Goal: Task Accomplishment & Management: Complete application form

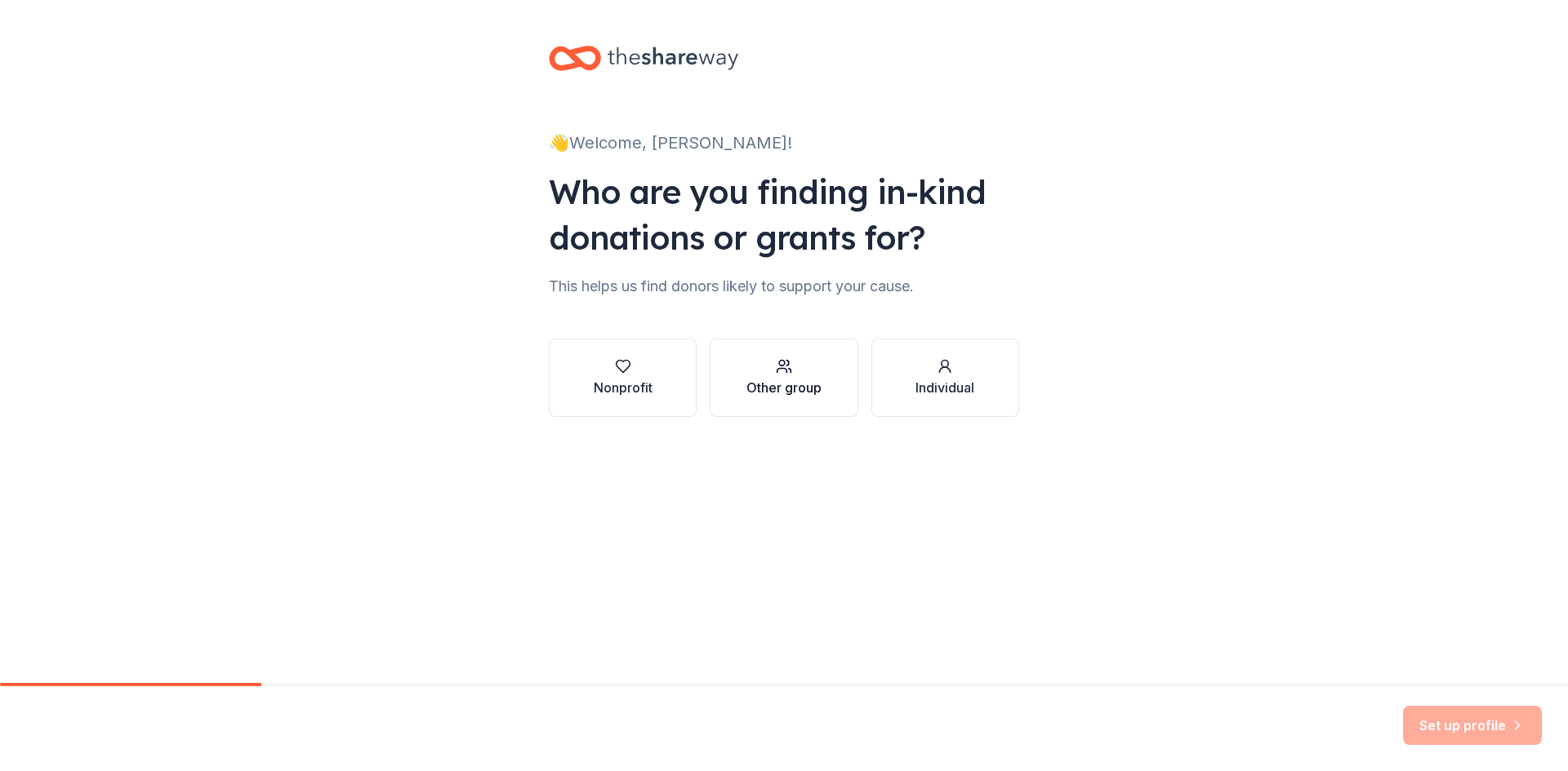
click at [791, 374] on icon "button" at bounding box center [784, 366] width 16 height 16
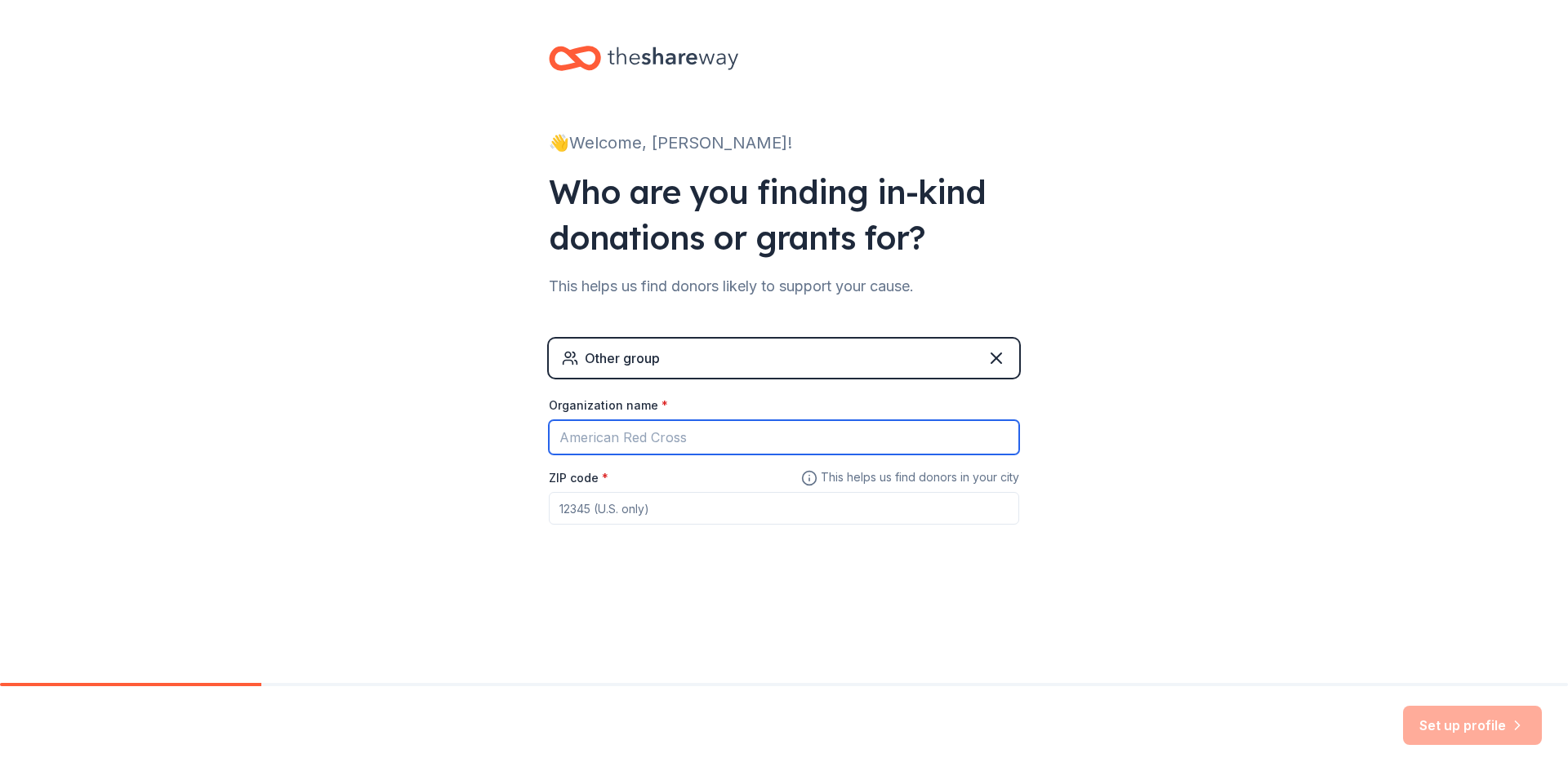
click at [686, 437] on input "Organization name *" at bounding box center [784, 437] width 471 height 35
type input "RTHS212"
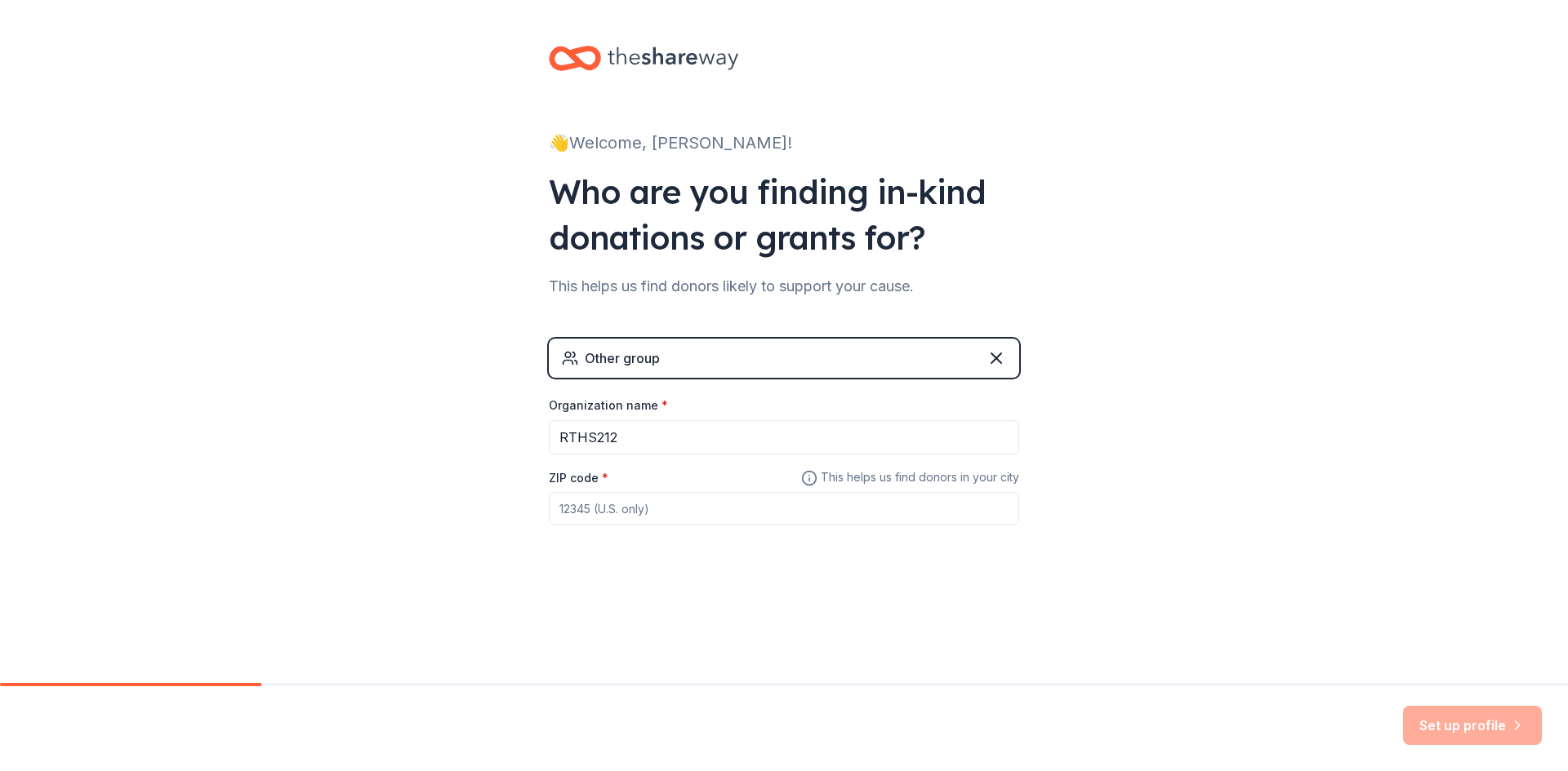
click at [705, 515] on input "ZIP code *" at bounding box center [784, 509] width 471 height 33
type input "61068"
click at [1455, 671] on div "👋 Welcome, [PERSON_NAME]! Who are you finding in-kind donations or grants for? …" at bounding box center [784, 341] width 1568 height 684
click at [1436, 709] on button "Set up profile" at bounding box center [1473, 725] width 139 height 39
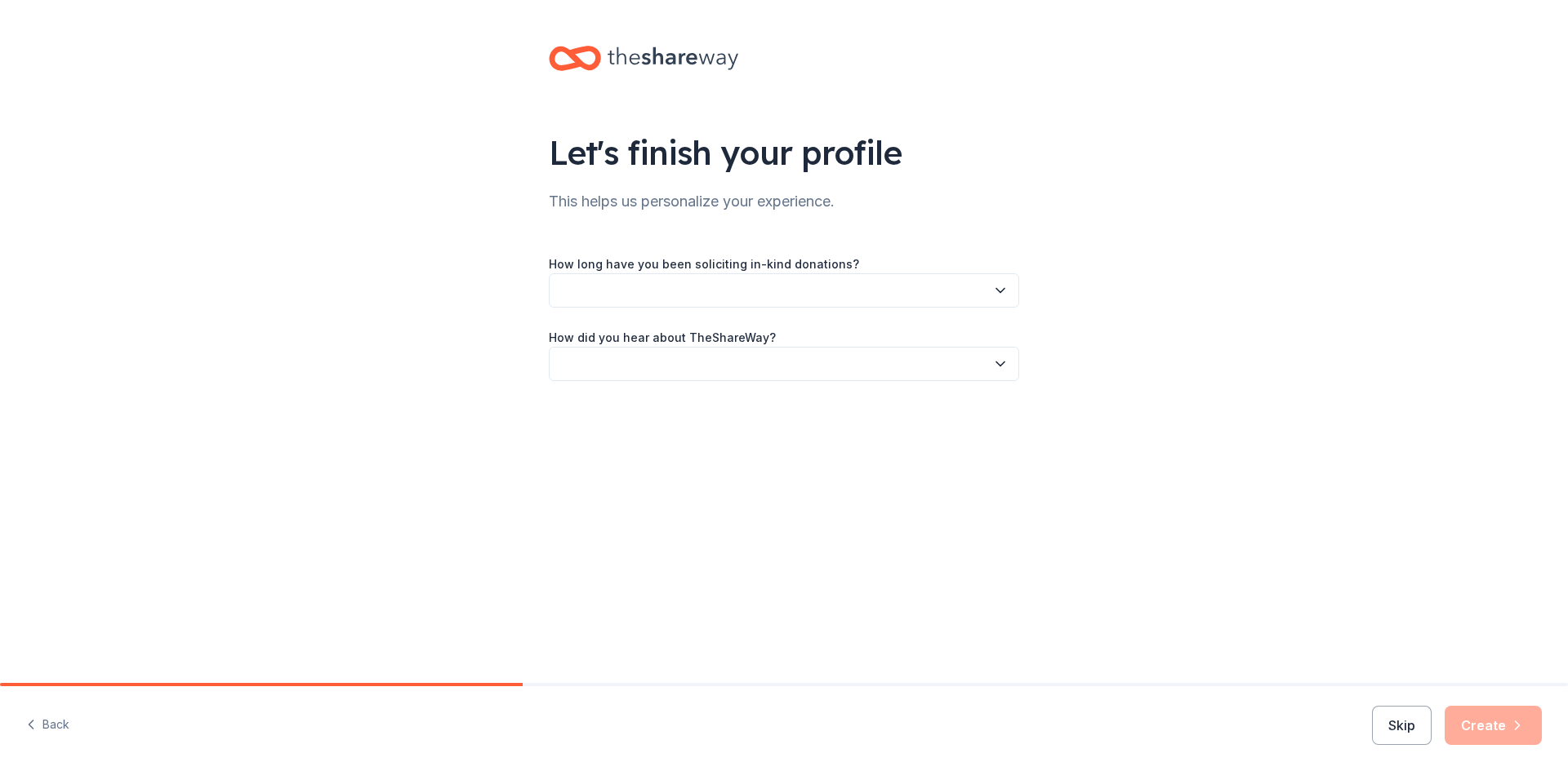
click at [1000, 293] on icon "button" at bounding box center [1000, 290] width 16 height 16
click at [676, 369] on div "1 to 2 years" at bounding box center [784, 367] width 462 height 33
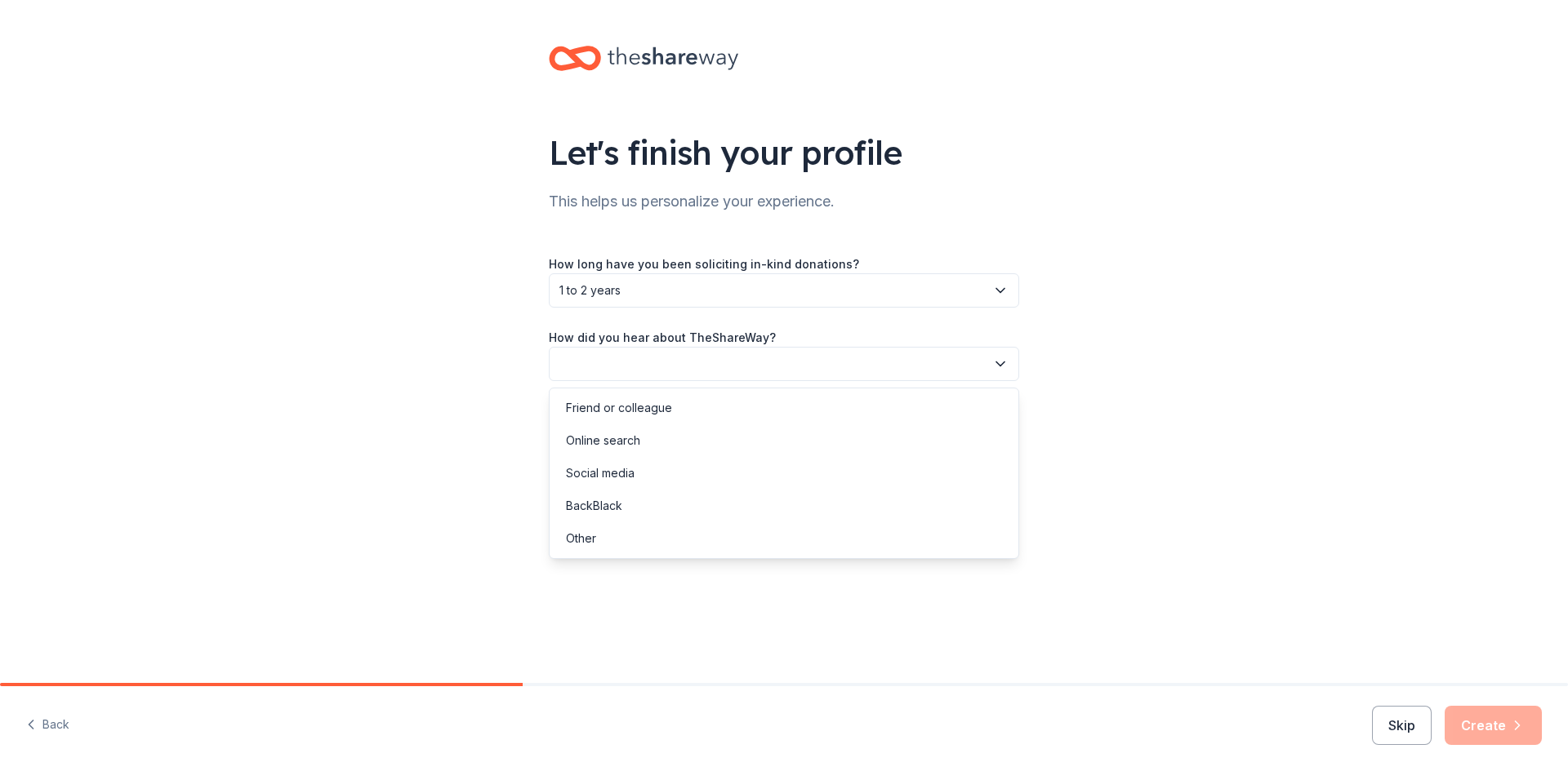
click at [1005, 360] on icon "button" at bounding box center [1000, 364] width 16 height 16
click at [589, 543] on div "Other" at bounding box center [581, 539] width 30 height 20
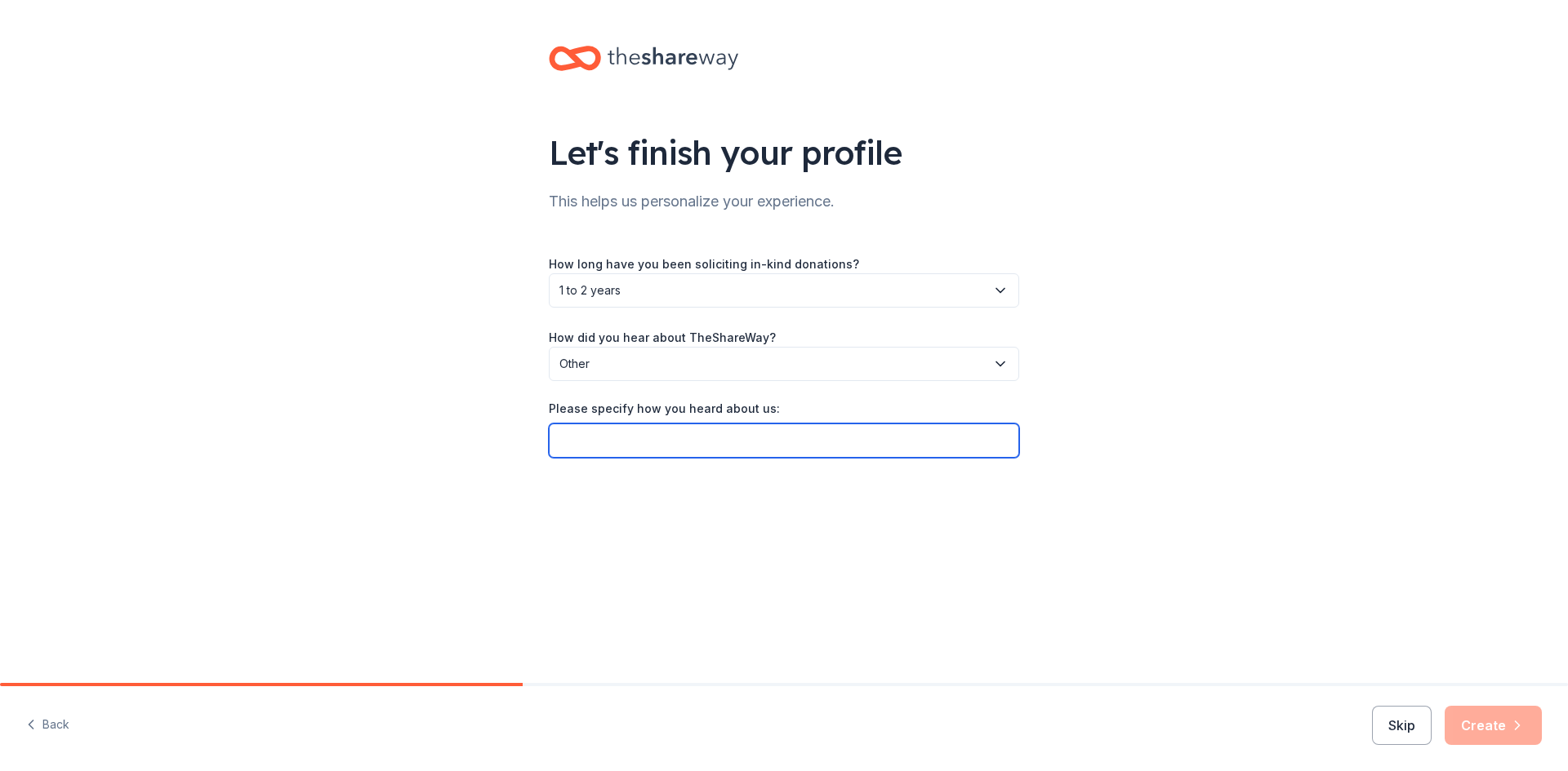
click at [700, 442] on input "Please specify how you heard about us:" at bounding box center [784, 441] width 471 height 35
type input "Nestle company"
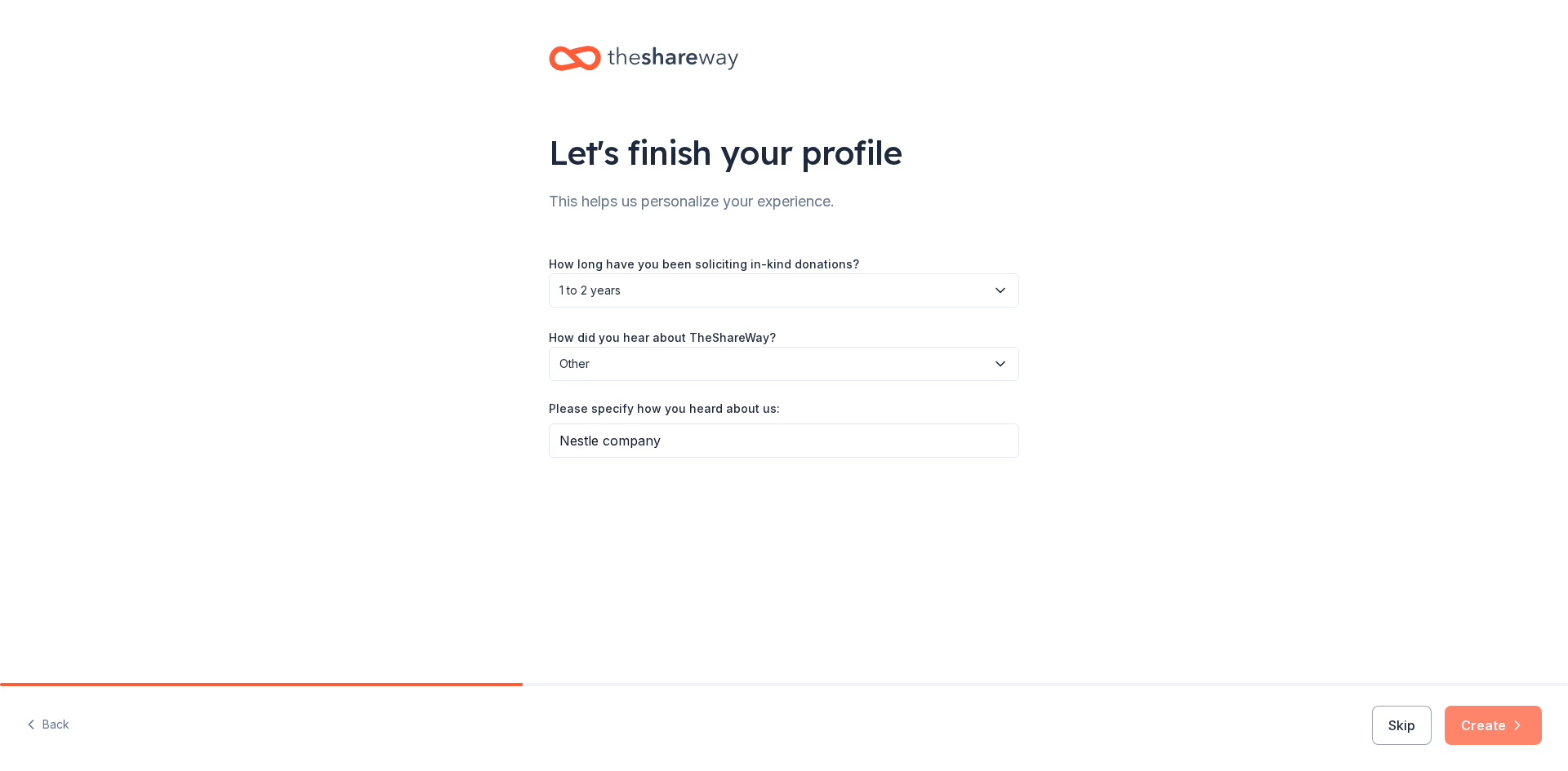
click at [1515, 710] on button "Create" at bounding box center [1493, 725] width 97 height 39
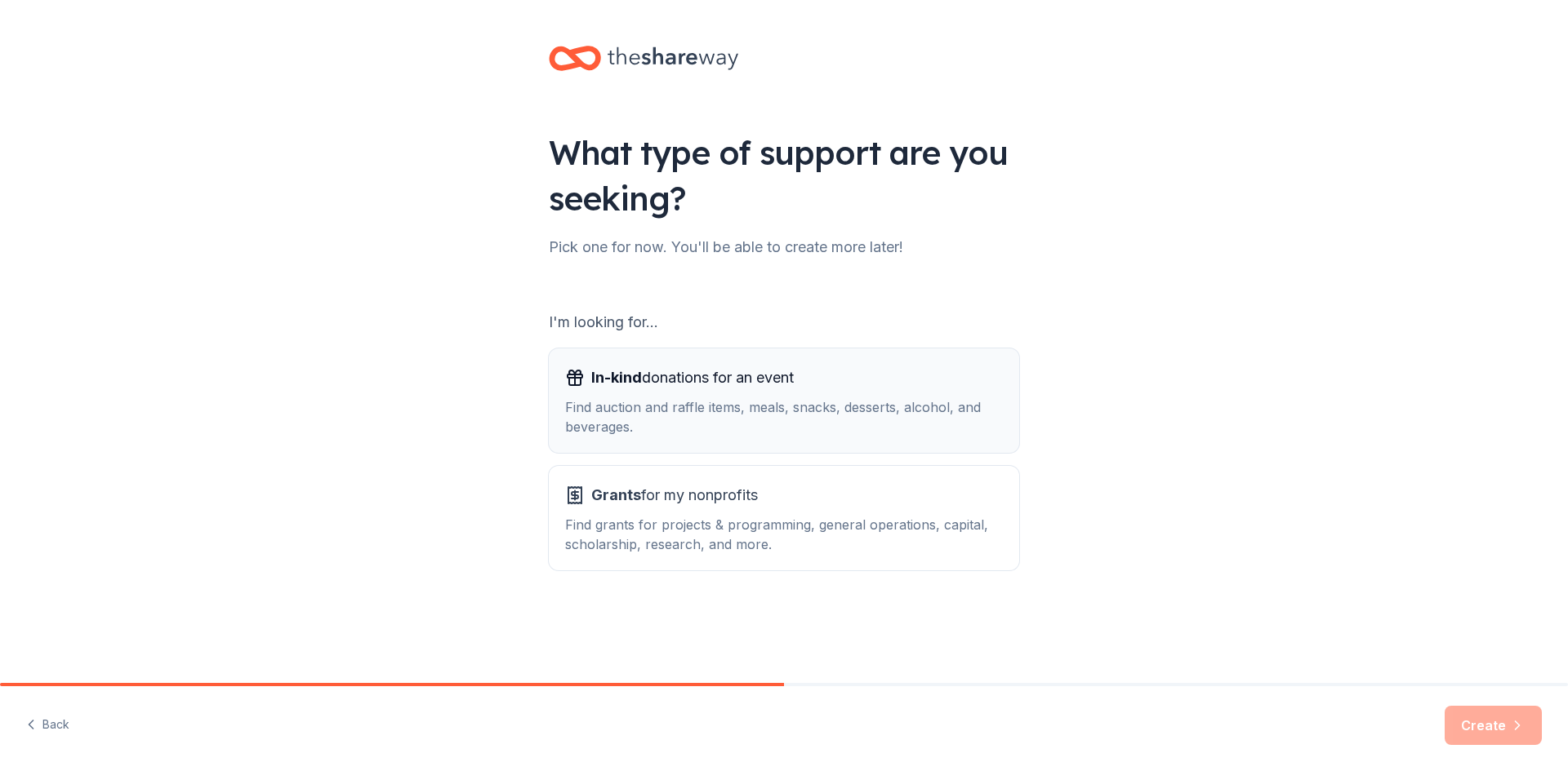
click at [719, 402] on div "Find auction and raffle items, meals, snacks, desserts, alcohol, and beverages." at bounding box center [784, 417] width 438 height 39
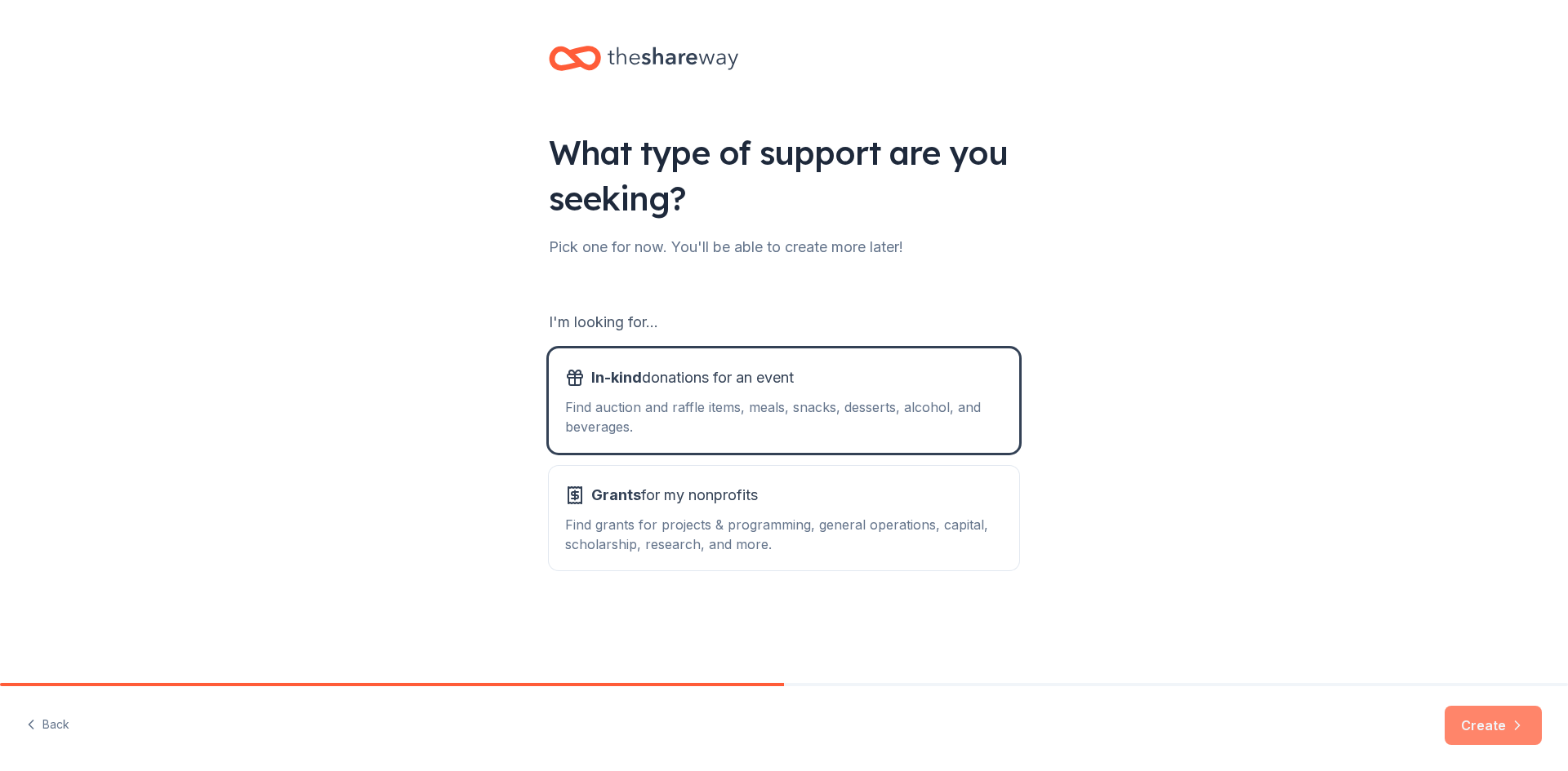
click at [1478, 715] on button "Create" at bounding box center [1493, 725] width 97 height 39
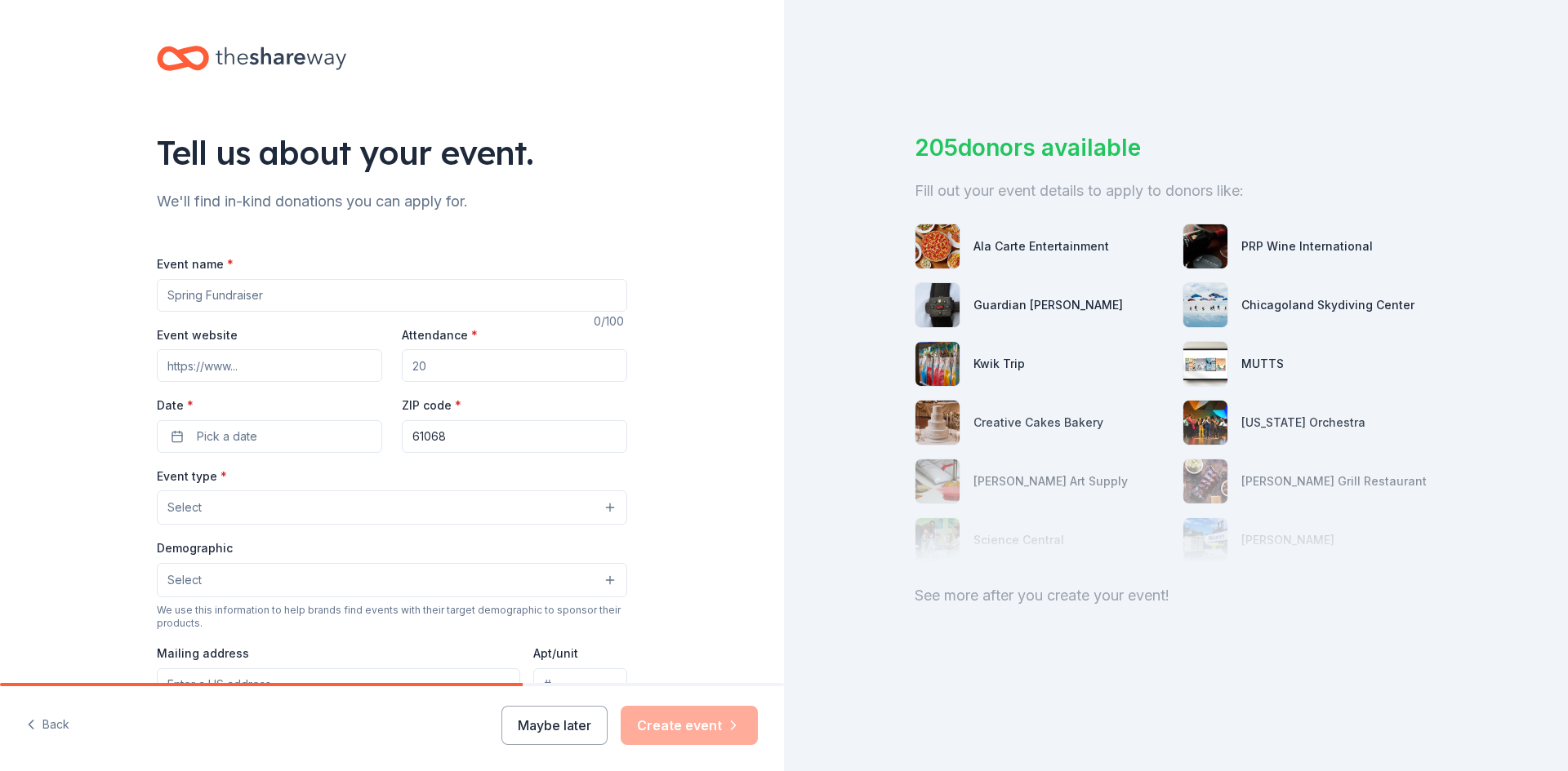
click at [309, 298] on input "Event name *" at bounding box center [392, 295] width 471 height 33
type input "Christmas parade"
click at [253, 373] on input "Event website" at bounding box center [270, 366] width 225 height 33
type input "1"
click at [432, 375] on input "Attendance *" at bounding box center [515, 366] width 225 height 33
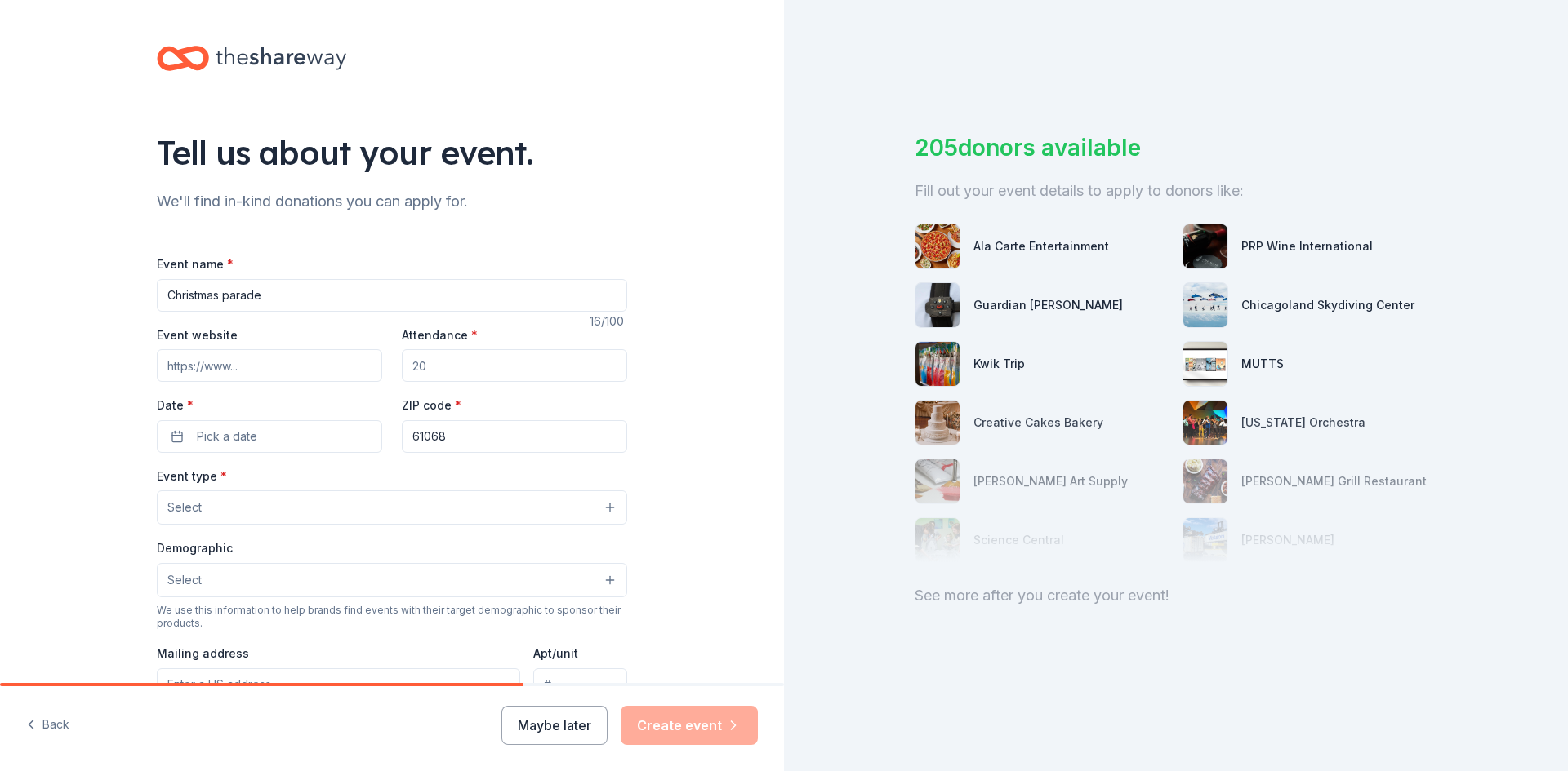
click at [442, 359] on input "Attendance *" at bounding box center [515, 366] width 225 height 33
click at [433, 366] on input "Attendance *" at bounding box center [515, 366] width 225 height 33
click at [427, 367] on input "Attendance *" at bounding box center [515, 366] width 225 height 33
click at [163, 293] on input "Christmas parade" at bounding box center [392, 295] width 471 height 33
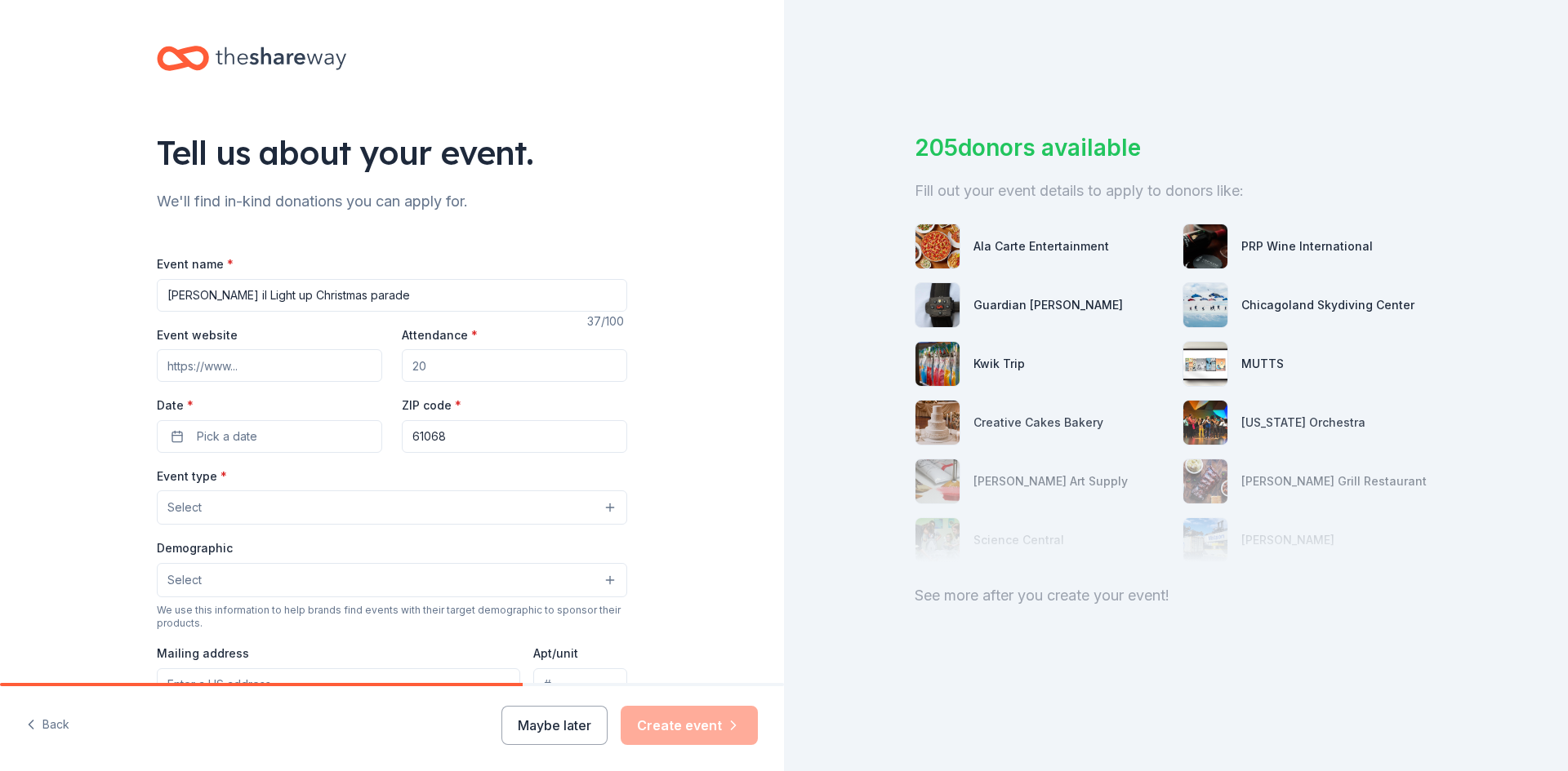
click at [225, 297] on input "[PERSON_NAME] il Light up Christmas parade" at bounding box center [392, 295] width 471 height 33
click at [222, 295] on input "[PERSON_NAME] il Light up Christmas parade" at bounding box center [392, 295] width 471 height 33
click at [219, 298] on input "[PERSON_NAME] il Light up Christmas parade" at bounding box center [392, 295] width 471 height 33
type input "[PERSON_NAME] IL Light up Christmas parade"
click at [486, 372] on input "Attendance *" at bounding box center [515, 366] width 225 height 33
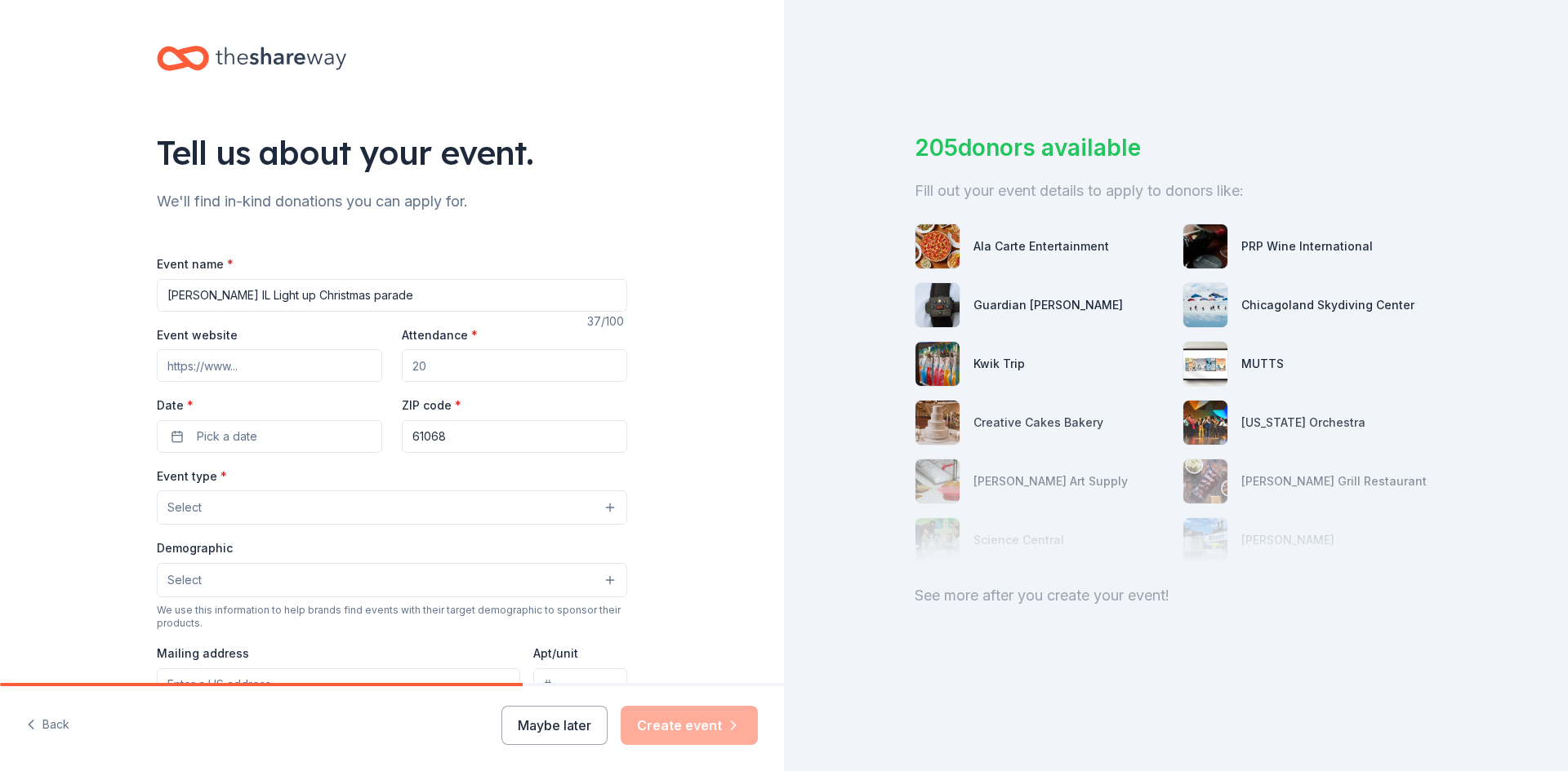
click at [433, 363] on input "Attendance *" at bounding box center [515, 366] width 225 height 33
type input "500"
click at [303, 439] on button "Pick a date" at bounding box center [270, 437] width 225 height 33
click at [355, 479] on button "Go to next month" at bounding box center [358, 480] width 23 height 23
click at [354, 480] on button "Go to next month" at bounding box center [358, 480] width 23 height 23
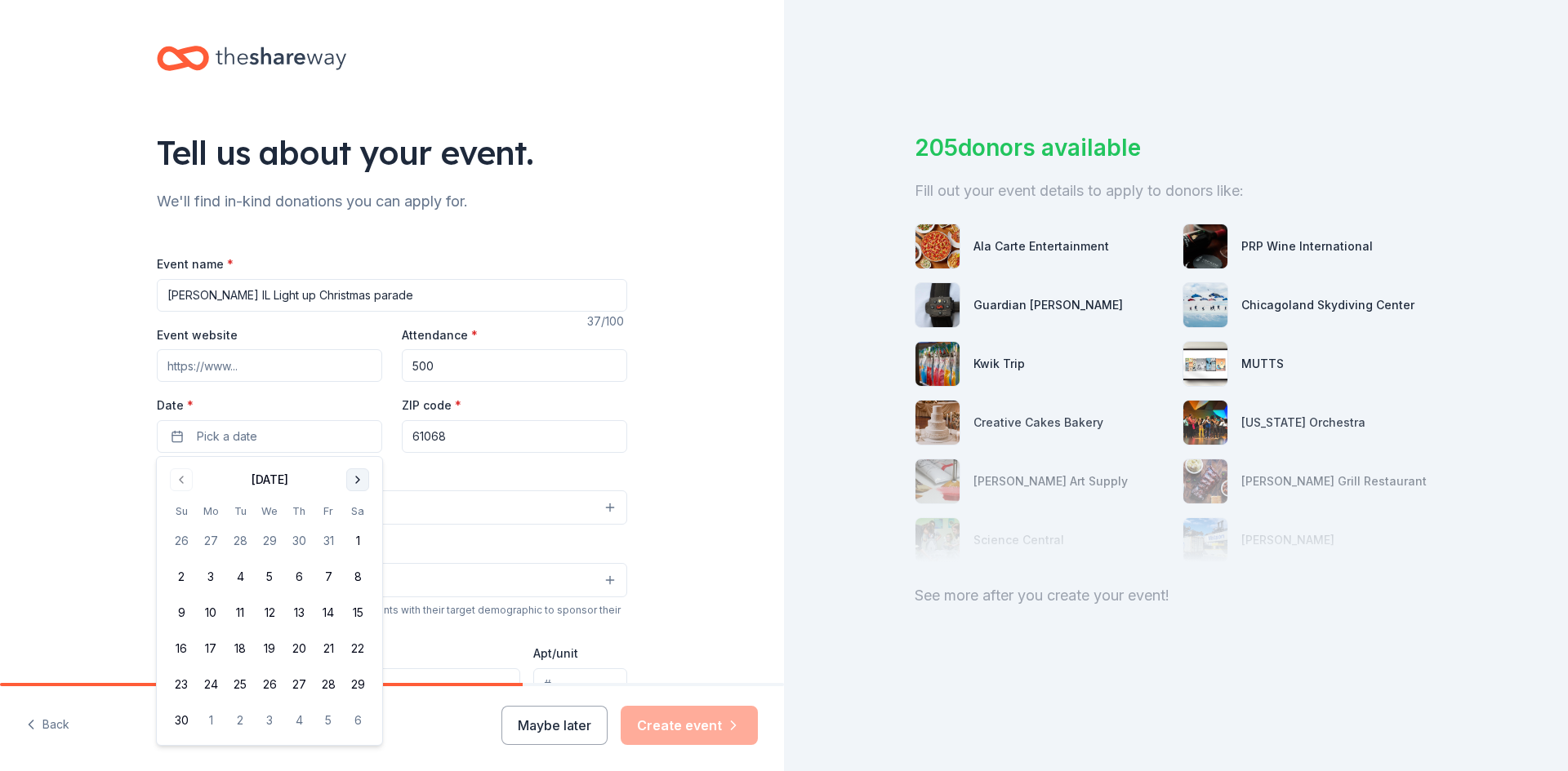
click at [353, 481] on button "Go to next month" at bounding box center [358, 480] width 23 height 23
click at [328, 540] on button "5" at bounding box center [329, 541] width 29 height 29
click at [588, 451] on input "61068" at bounding box center [515, 437] width 225 height 33
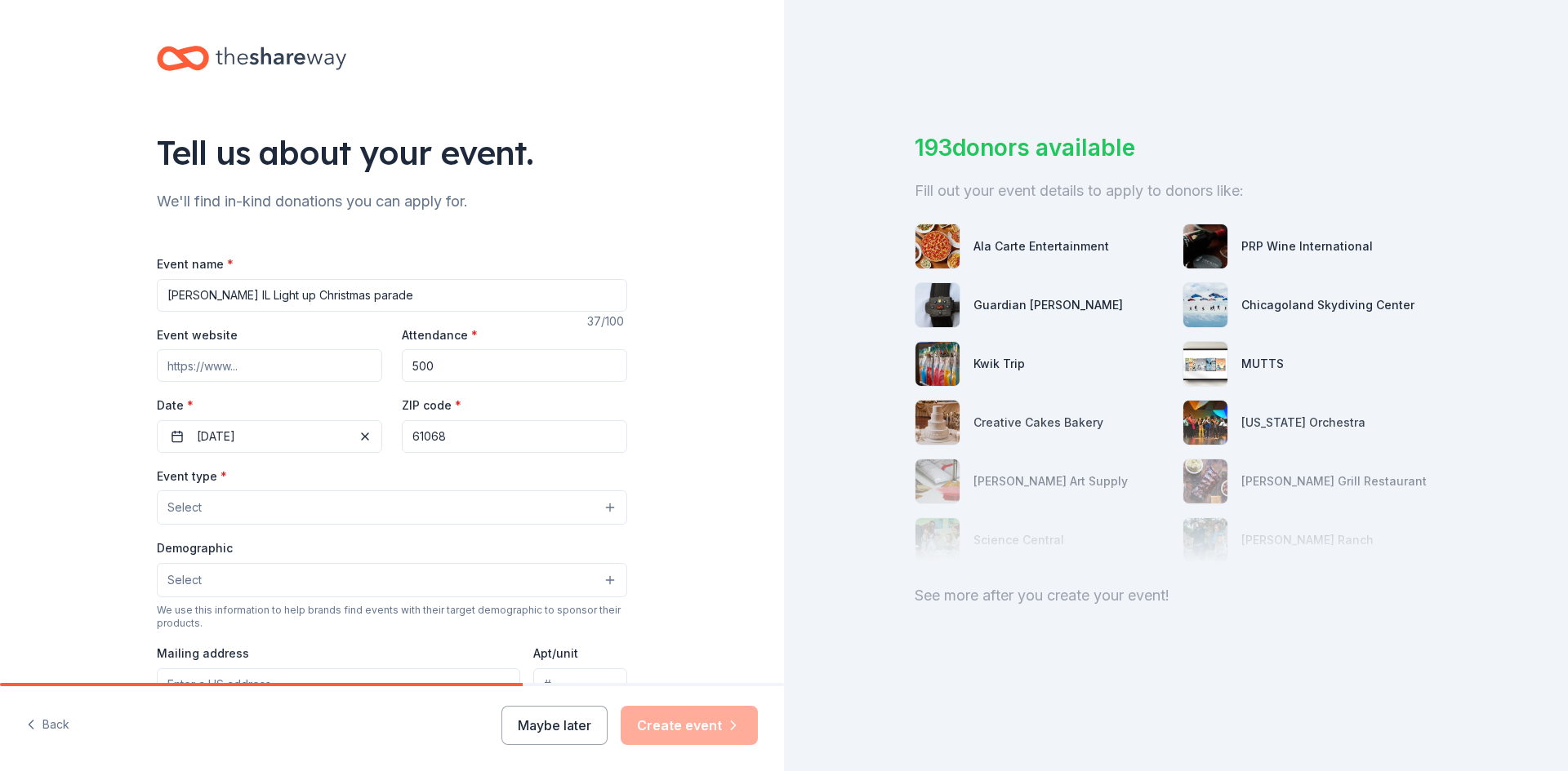
drag, startPoint x: 264, startPoint y: 515, endPoint x: 349, endPoint y: 496, distance: 87.1
click at [270, 512] on button "Select" at bounding box center [392, 508] width 471 height 35
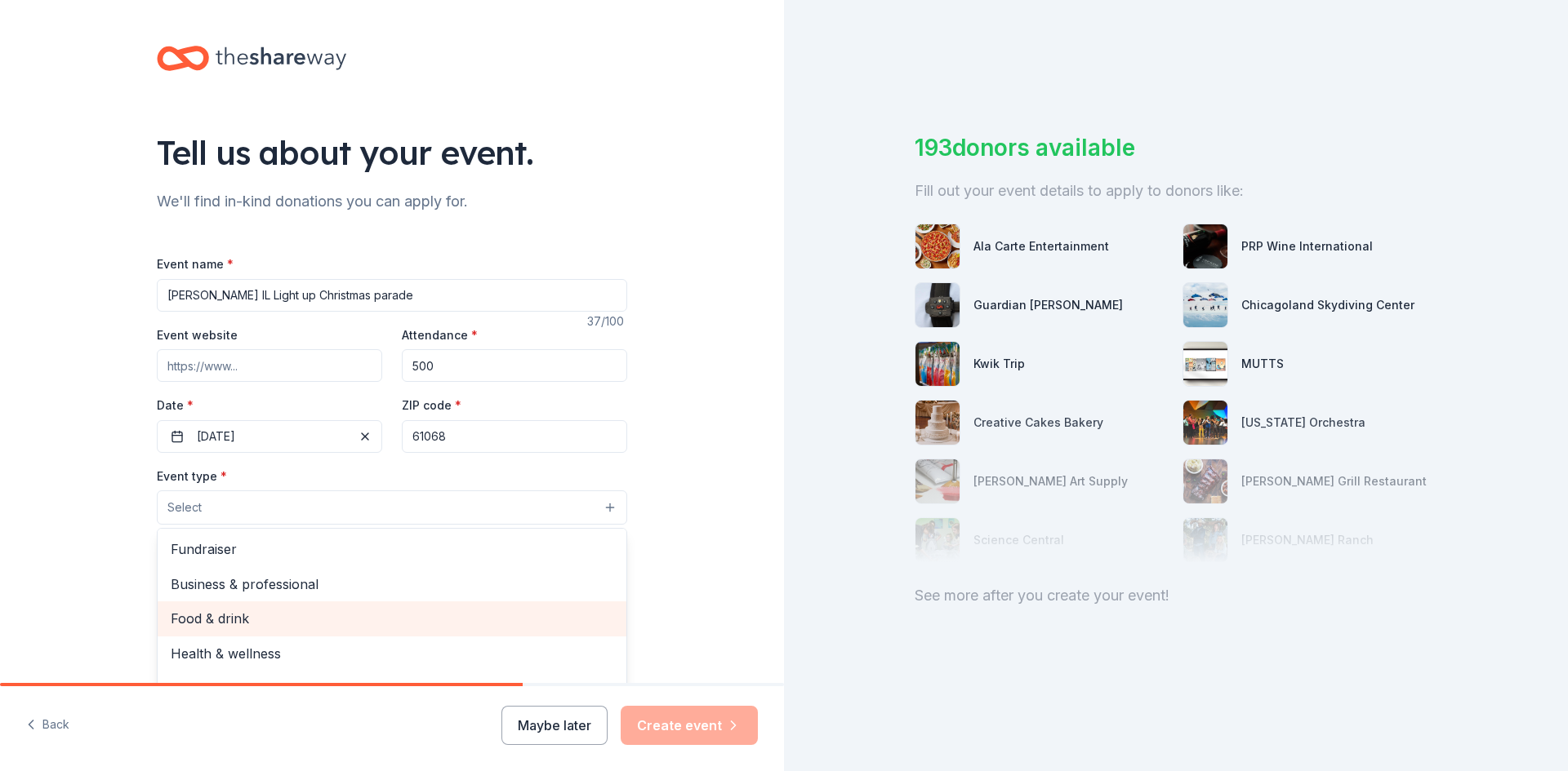
drag, startPoint x: 231, startPoint y: 619, endPoint x: 324, endPoint y: 595, distance: 96.0
click at [232, 619] on span "Food & drink" at bounding box center [392, 619] width 443 height 21
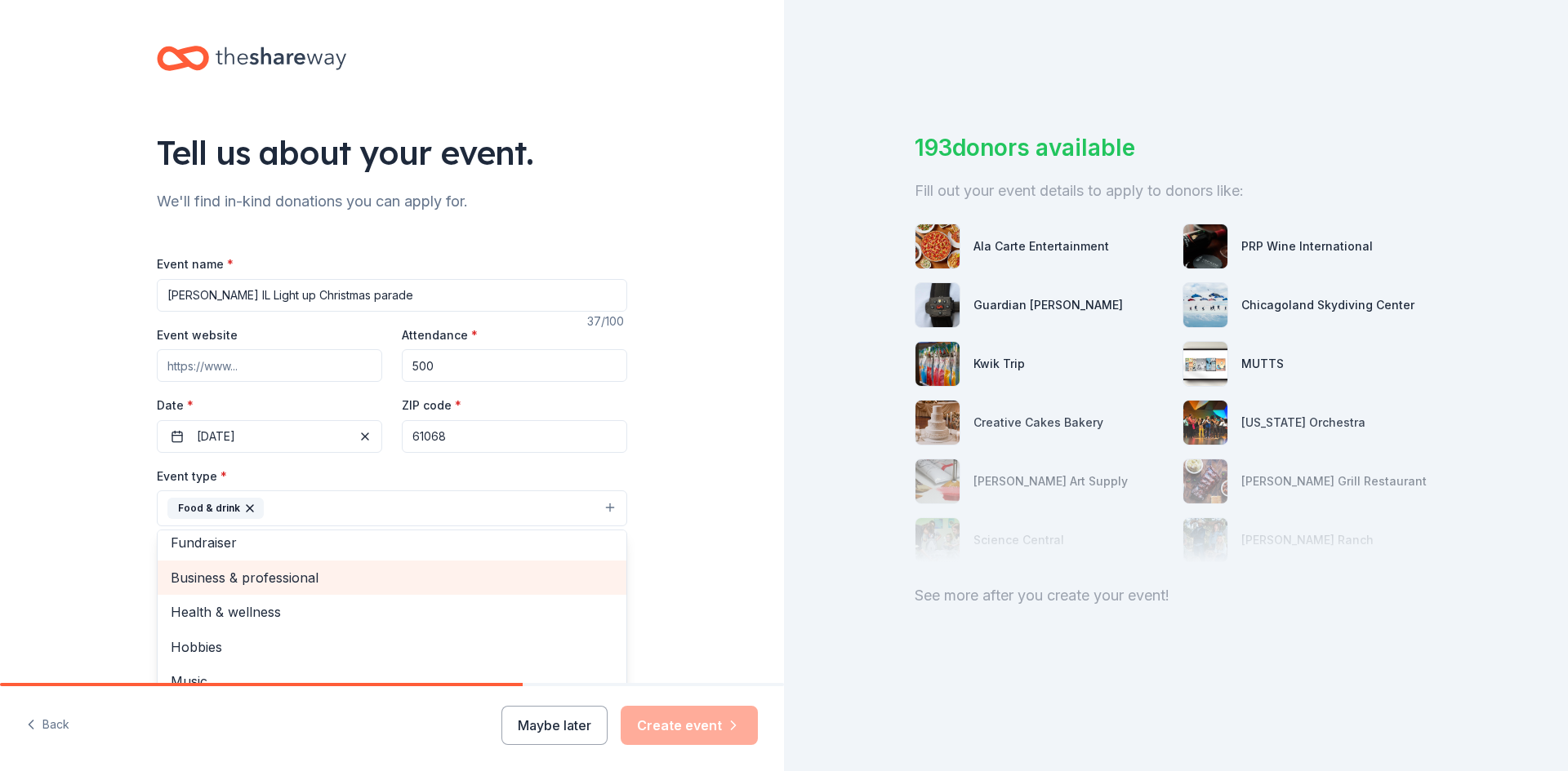
scroll to position [20, 0]
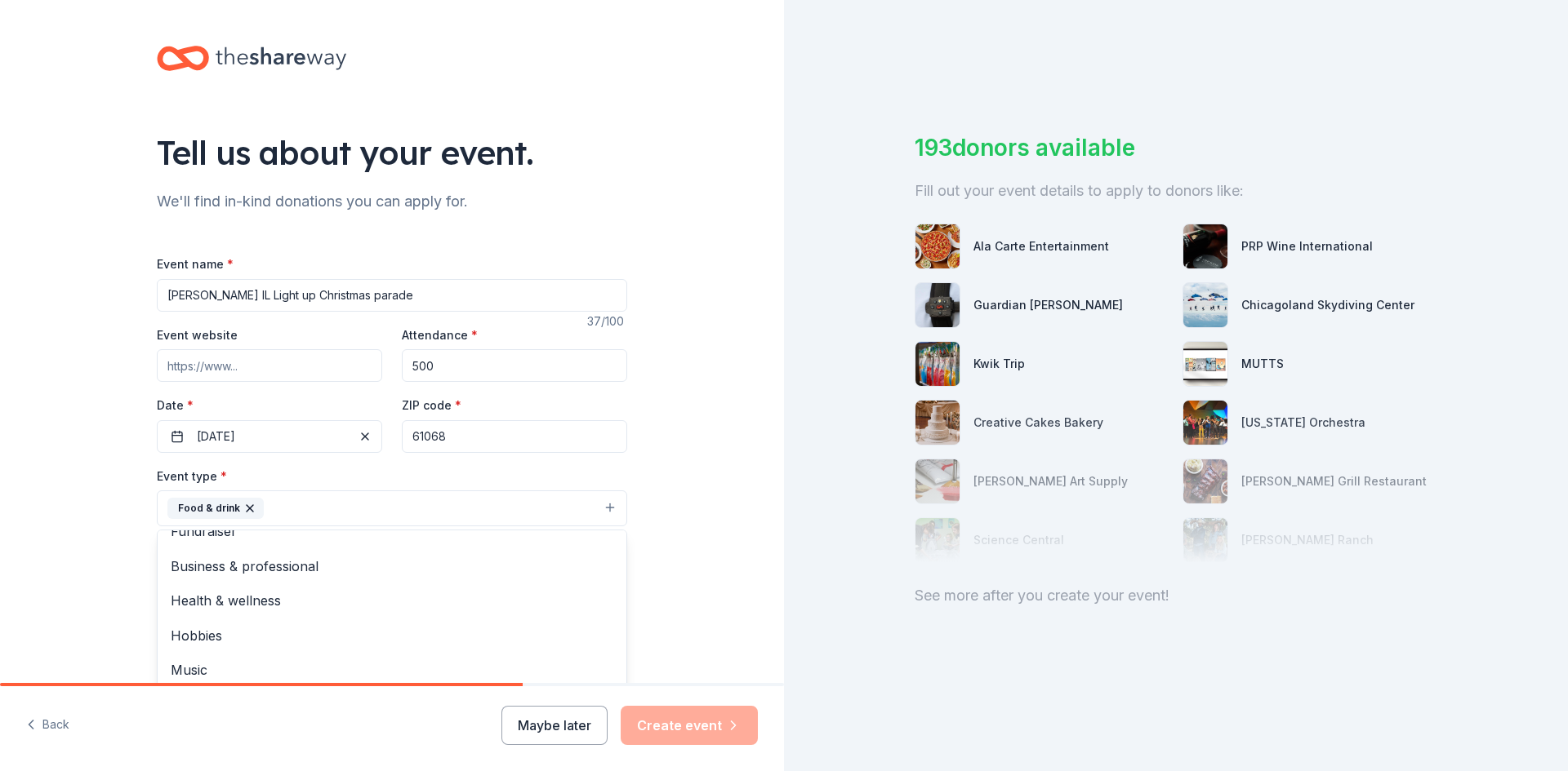
click at [718, 496] on div "Tell us about your event. We'll find in-kind donations you can apply for. Event…" at bounding box center [392, 544] width 784 height 1088
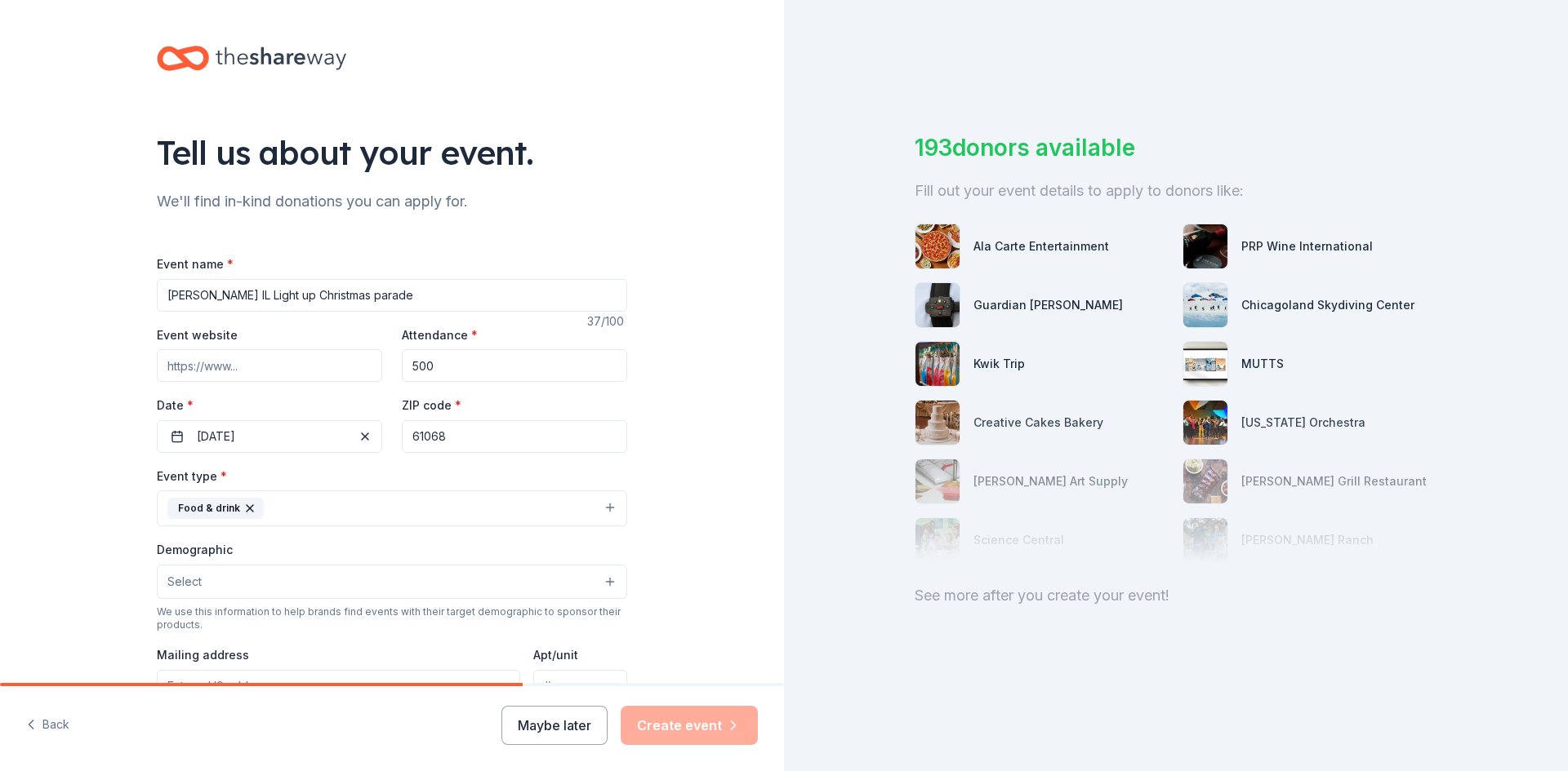
click at [610, 582] on button "Select" at bounding box center [392, 582] width 471 height 35
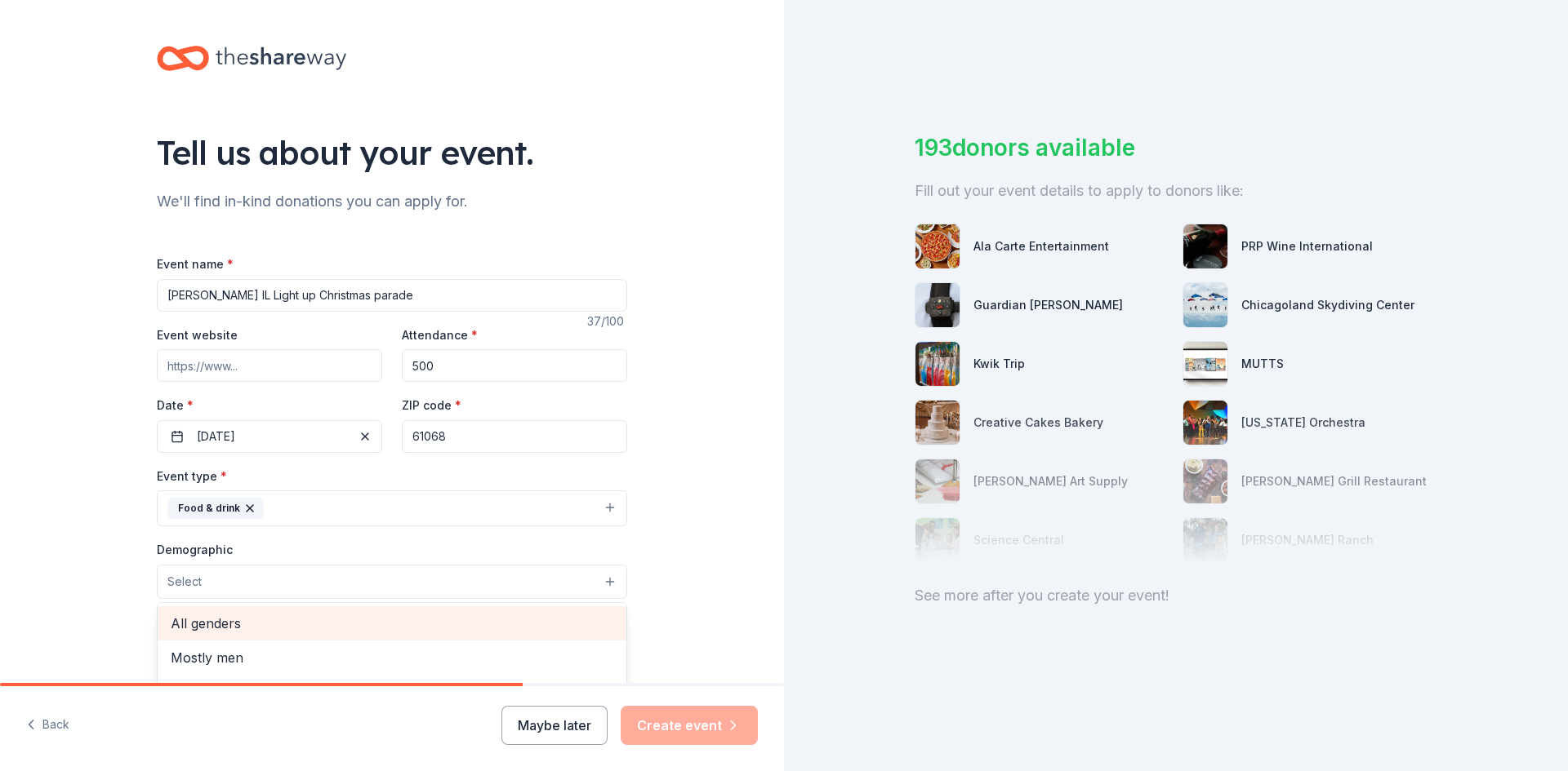
click at [248, 625] on span "All genders" at bounding box center [392, 624] width 443 height 21
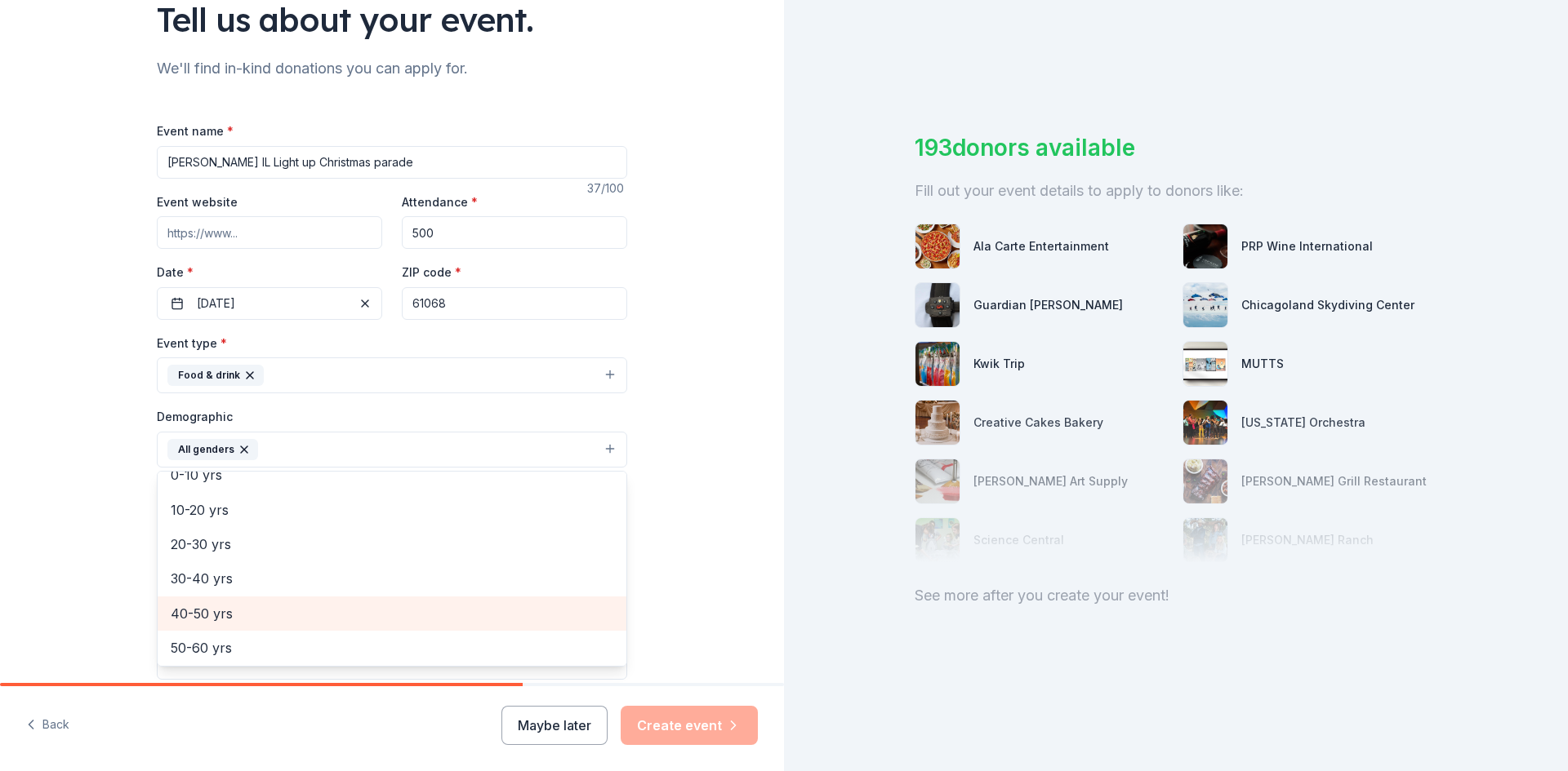
scroll to position [119, 0]
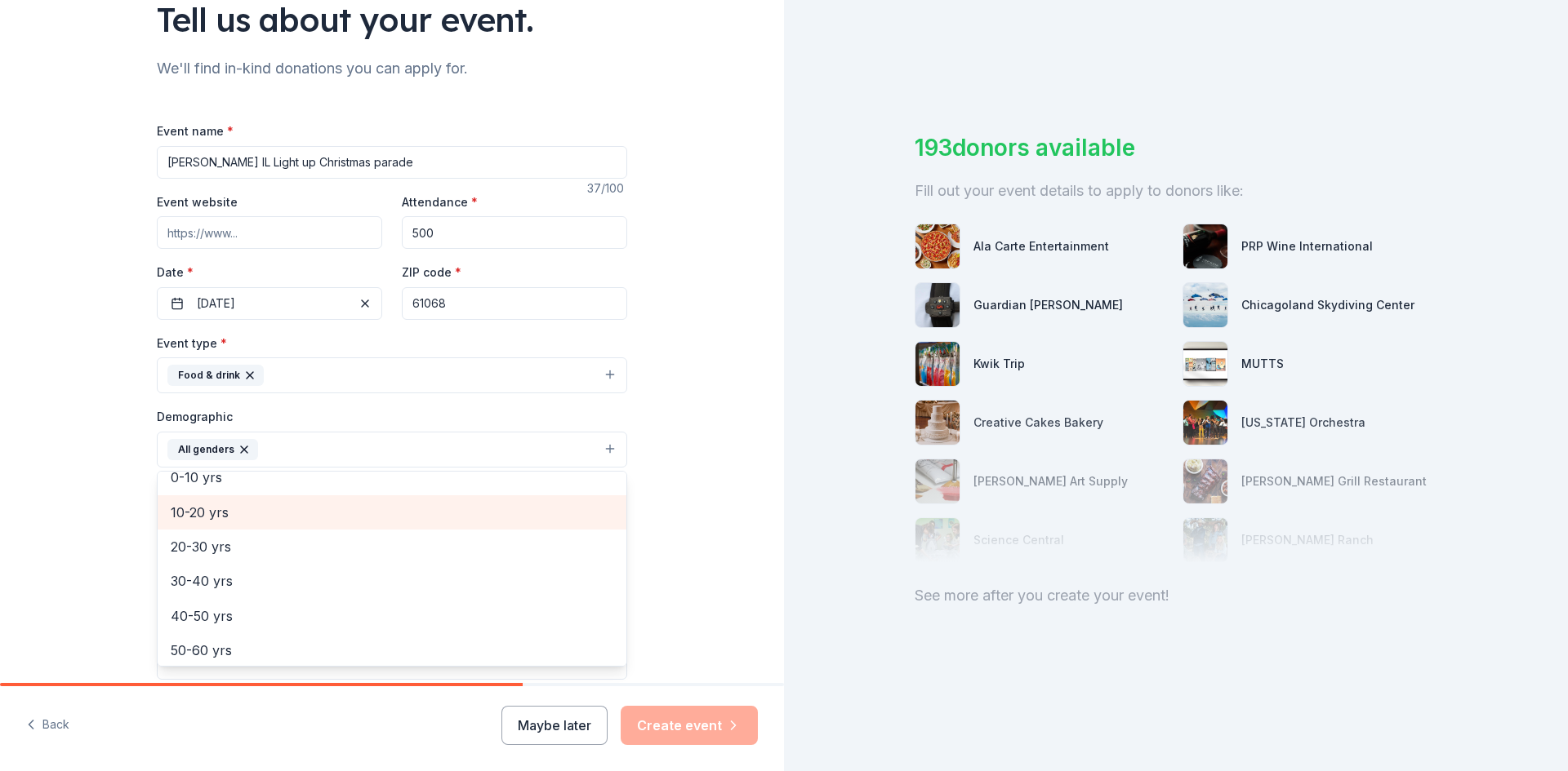
click at [213, 514] on span "10-20 yrs" at bounding box center [392, 513] width 443 height 21
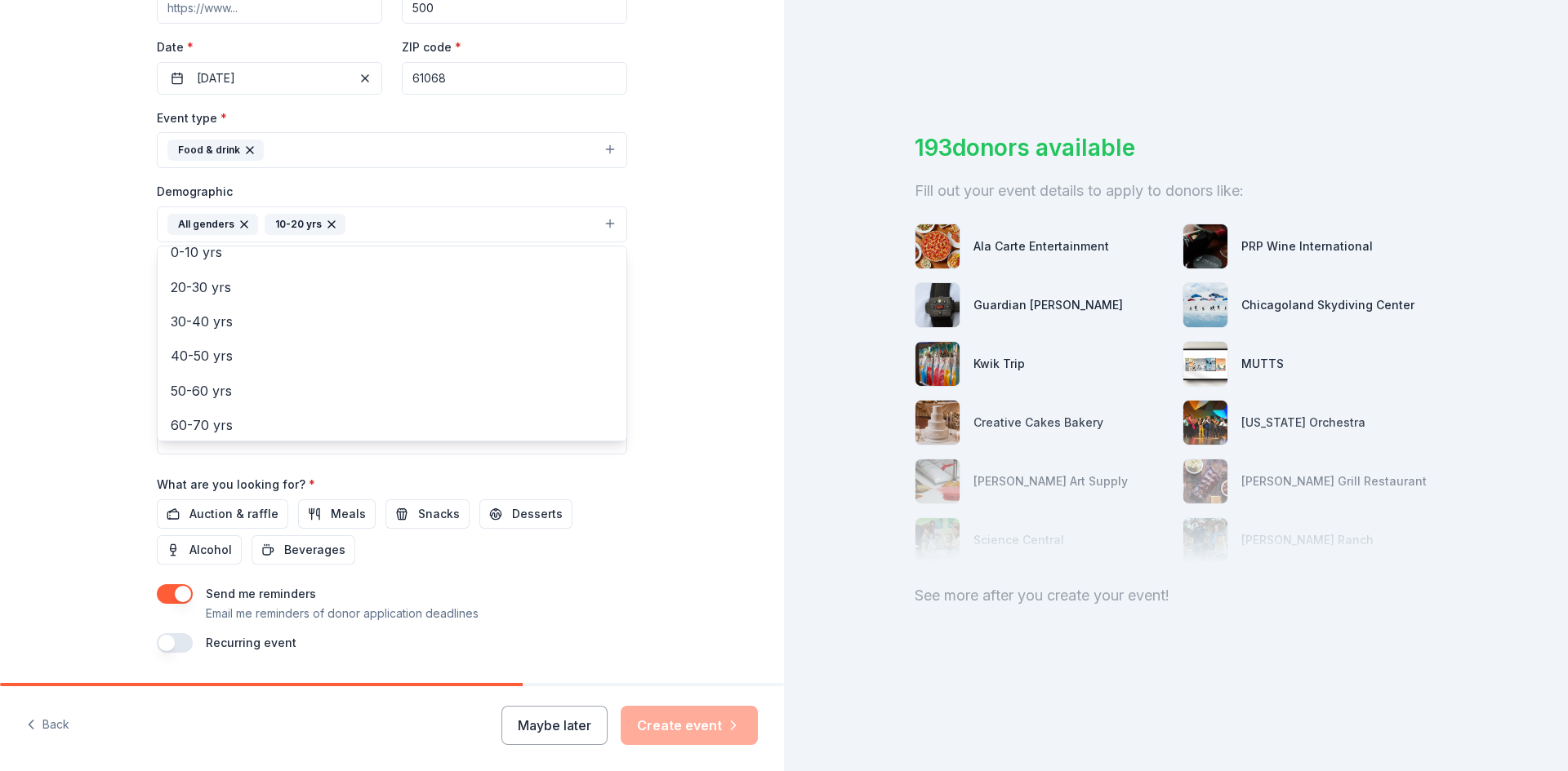
scroll to position [383, 0]
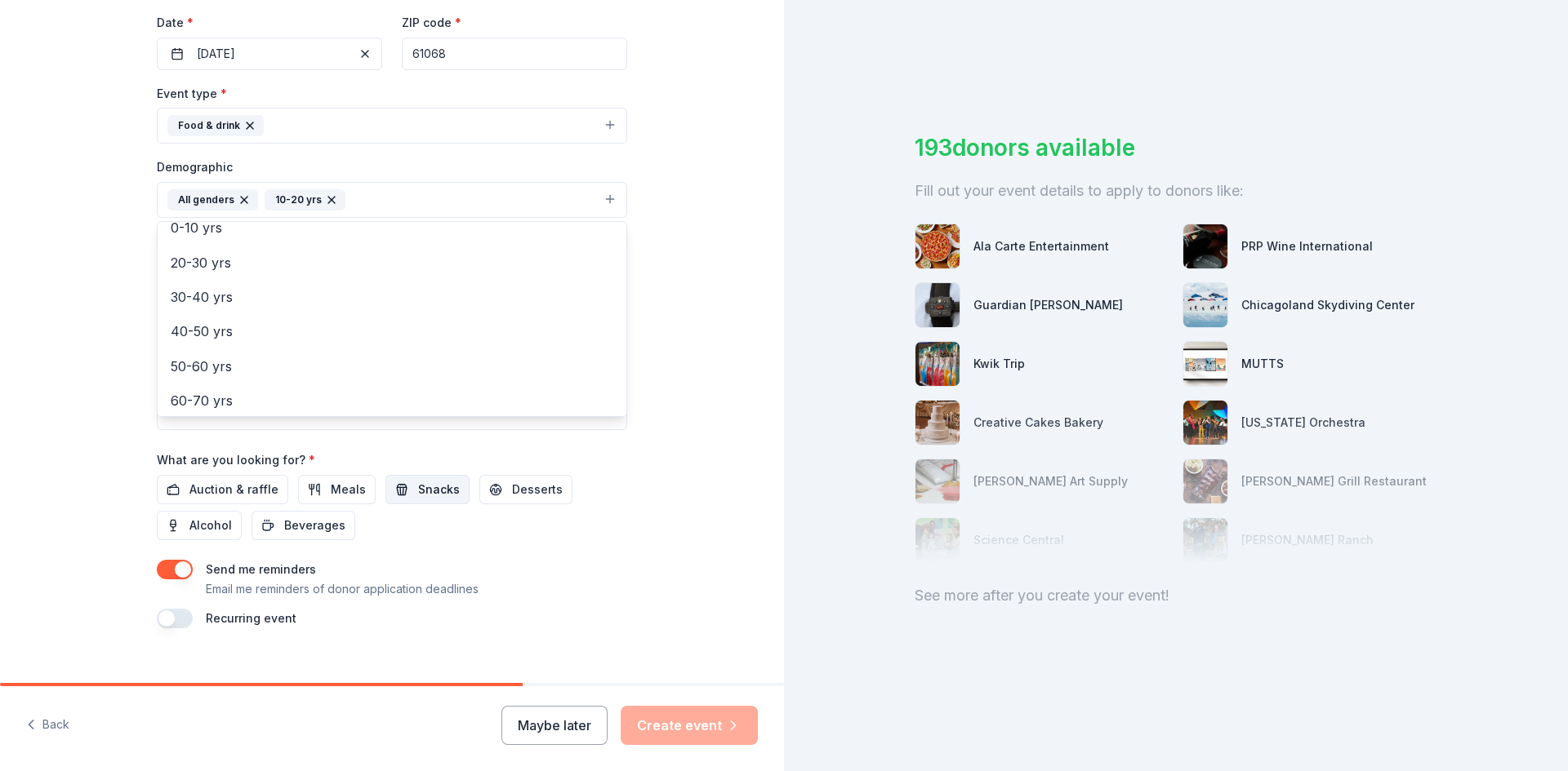
click at [424, 489] on div "Event name * [PERSON_NAME] IL Light up Christmas parade 37 /100 Event website A…" at bounding box center [392, 249] width 471 height 757
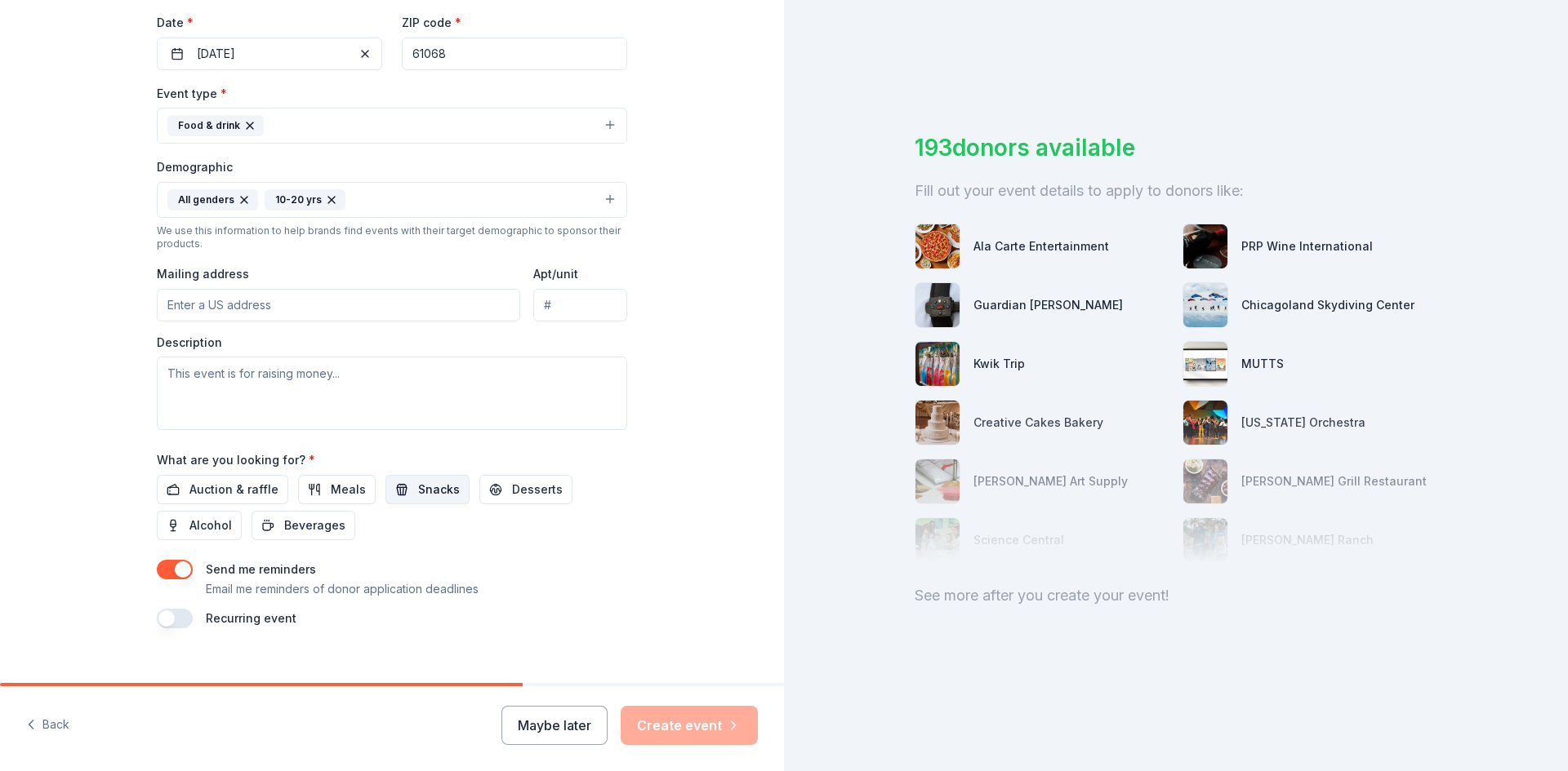
click at [419, 489] on span "Snacks" at bounding box center [439, 489] width 42 height 20
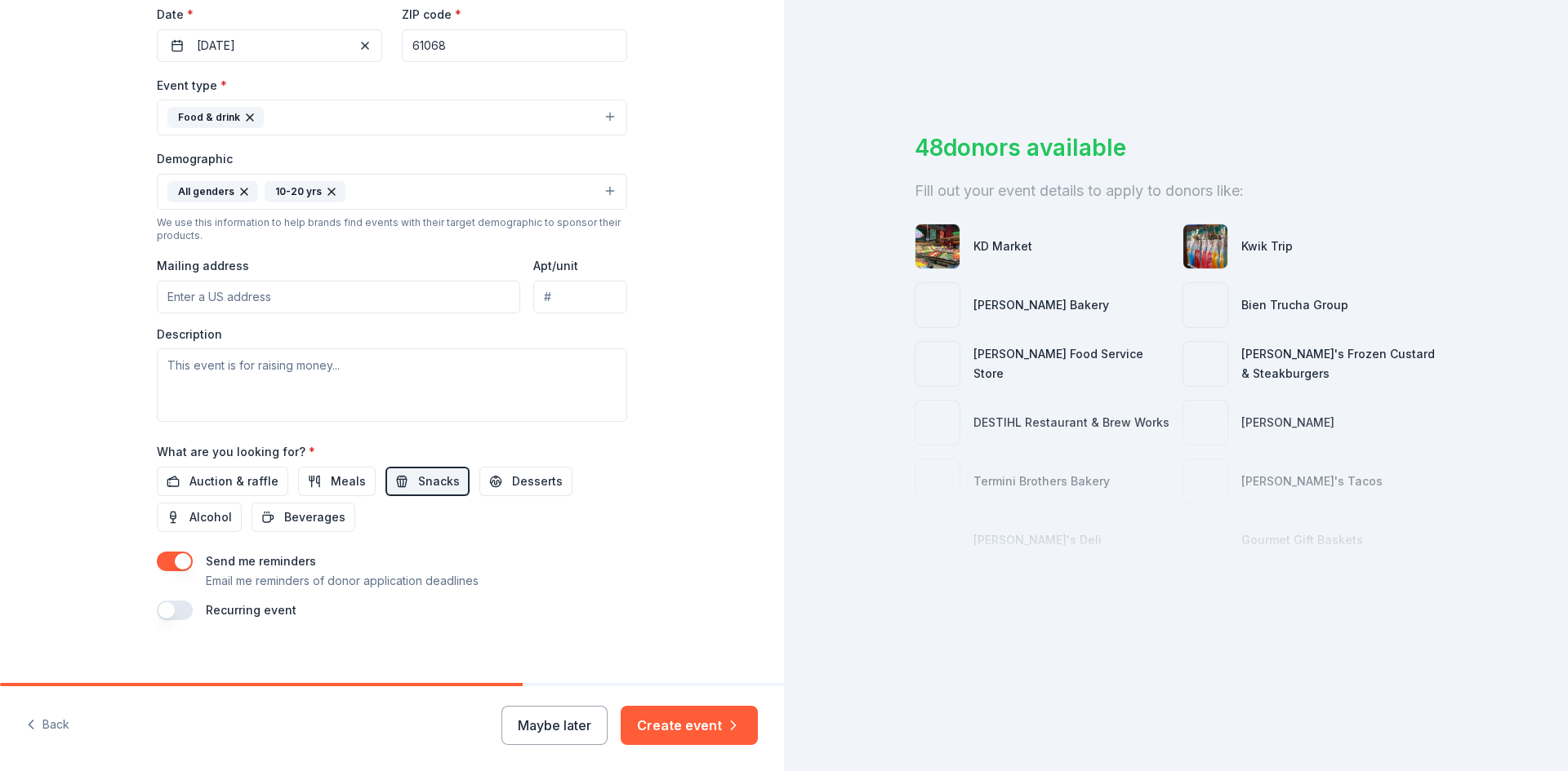
scroll to position [406, 0]
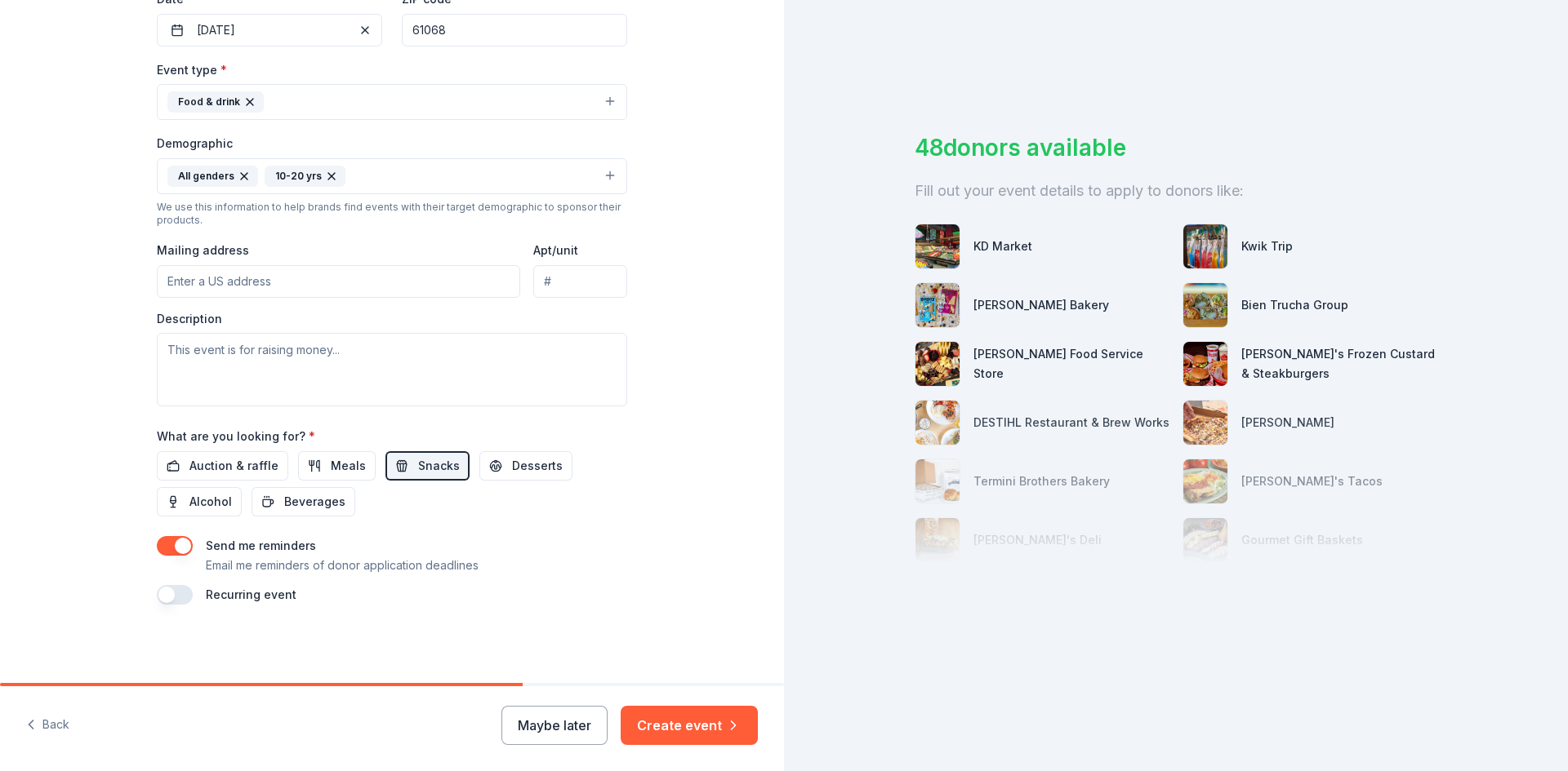
drag, startPoint x: 211, startPoint y: 285, endPoint x: 265, endPoint y: 288, distance: 54.1
click at [214, 287] on input "Mailing address" at bounding box center [338, 282] width 363 height 33
type input "[STREET_ADDRESS][PERSON_NAME]"
click at [289, 368] on textarea at bounding box center [392, 369] width 471 height 74
type textarea "i"
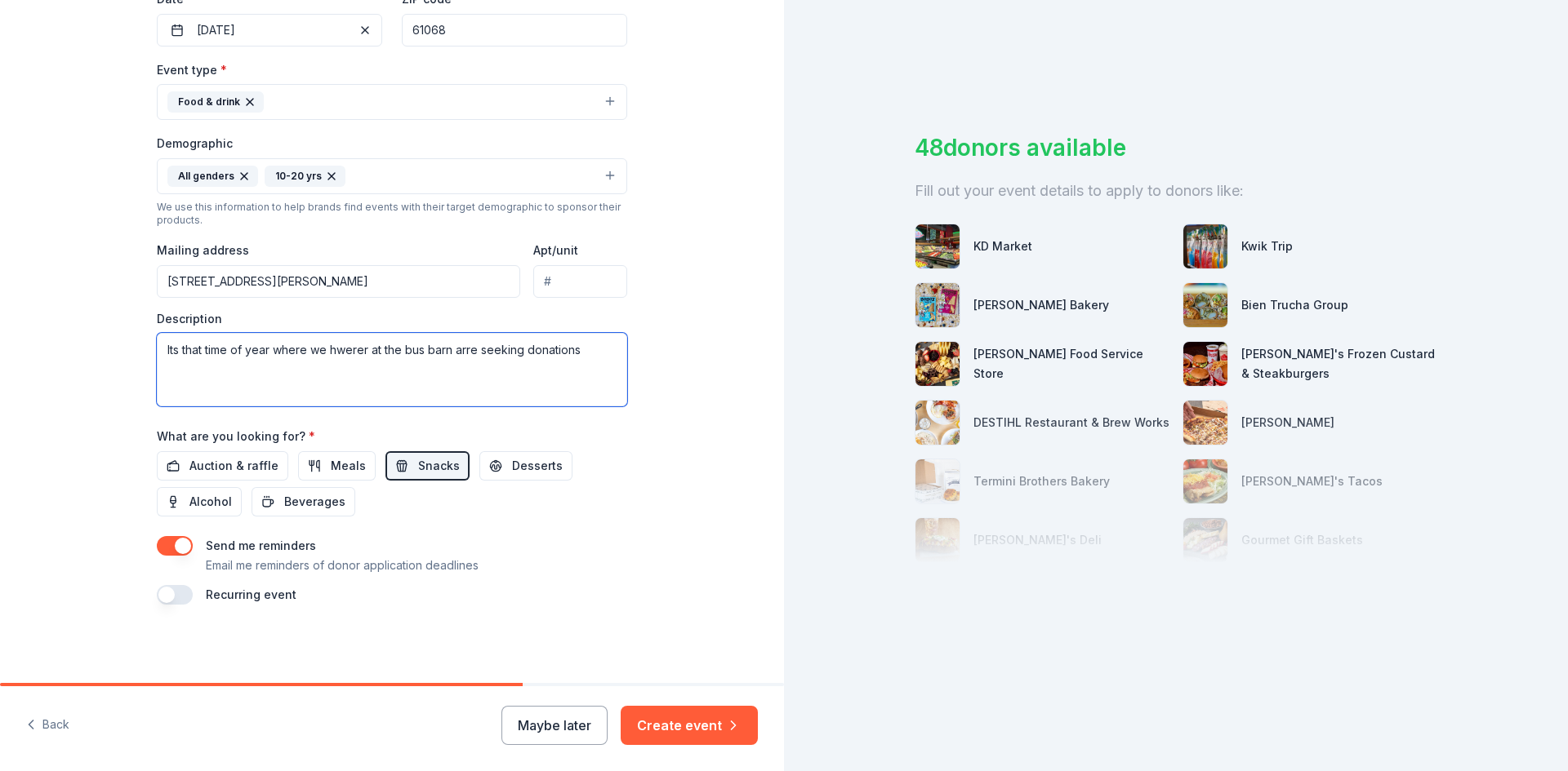
click at [344, 353] on textarea "Its that time of year where we hwerer at the bus barn arre seeking donations" at bounding box center [392, 369] width 471 height 74
drag, startPoint x: 574, startPoint y: 358, endPoint x: 1026, endPoint y: 338, distance: 452.4
click at [574, 358] on textarea "Its that time of year where we were at the bus barn are seeking donations" at bounding box center [392, 369] width 471 height 74
drag, startPoint x: 318, startPoint y: 375, endPoint x: 420, endPoint y: 434, distance: 117.8
click at [569, 445] on div "Event name * [PERSON_NAME] IL Light up Christmas parade 37 /100 Event website A…" at bounding box center [392, 226] width 471 height 757
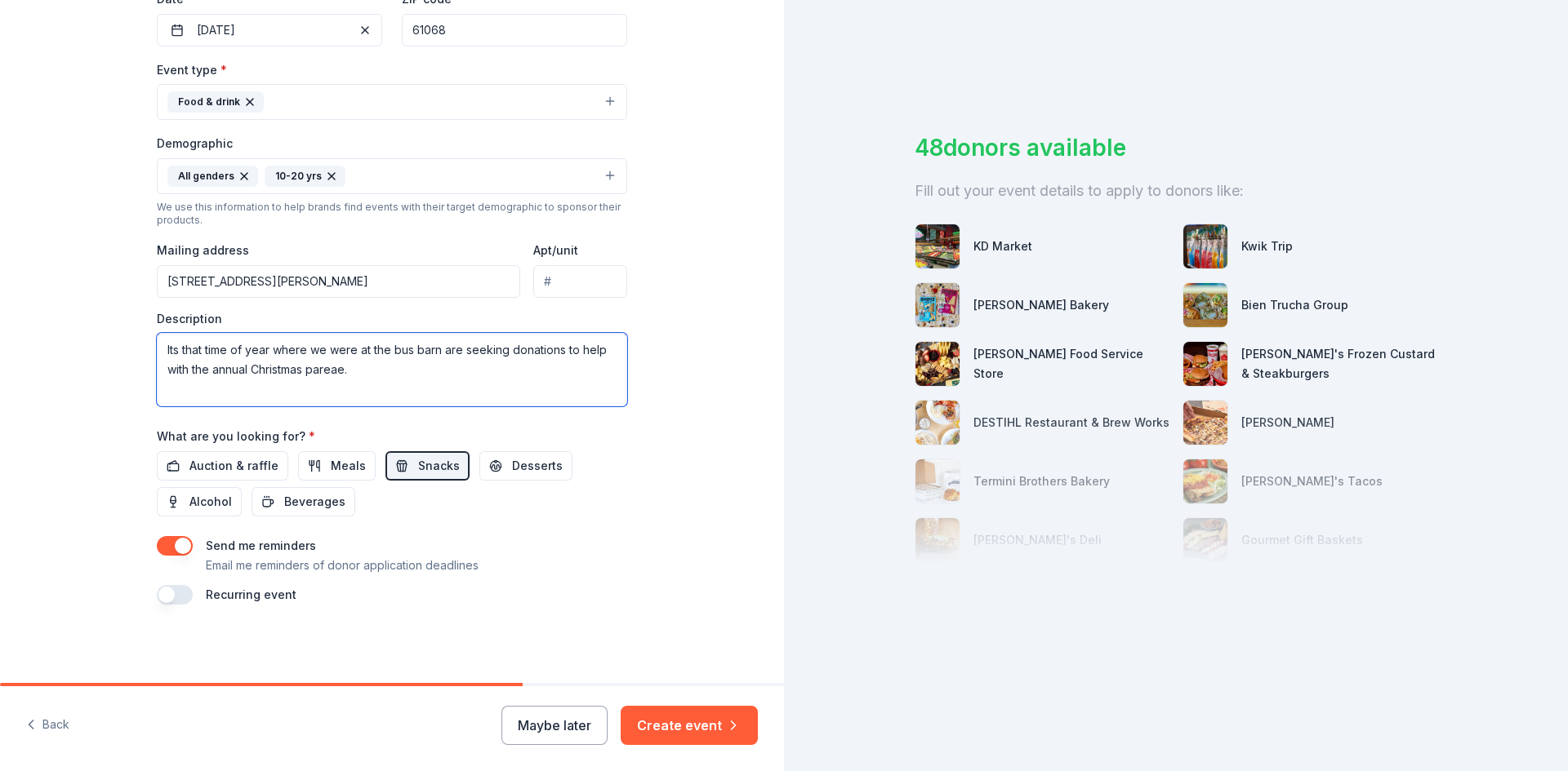
click at [361, 374] on textarea "Its that time of year where we were at the bus barn are seeking donations to he…" at bounding box center [392, 369] width 471 height 74
click at [452, 354] on textarea "Its that time of year where we were at the bus barn are seeking donations to he…" at bounding box center [392, 369] width 471 height 74
drag, startPoint x: 517, startPoint y: 383, endPoint x: 615, endPoint y: 375, distance: 98.3
click at [521, 383] on textarea "Its that time of year where we were at the bus barn and are seeking donations t…" at bounding box center [392, 369] width 471 height 74
click at [177, 392] on textarea "Its that time of year where we were at the bus barn and are seeking donations t…" at bounding box center [392, 369] width 471 height 74
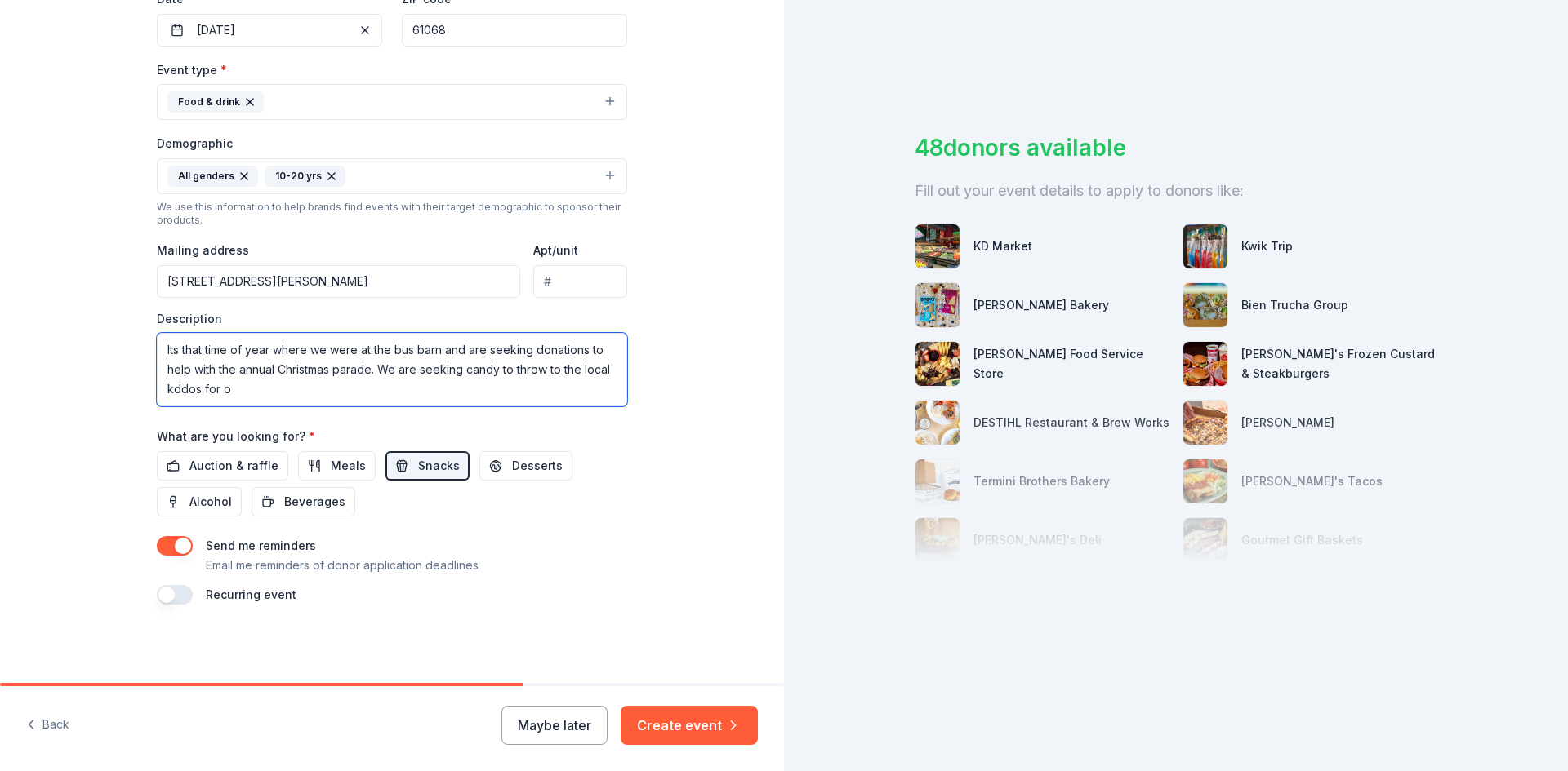
click at [178, 391] on textarea "Its that time of year where we were at the bus barn and are seeking donations t…" at bounding box center [392, 369] width 471 height 74
click at [173, 390] on textarea "Its that time of year where we were at the bus barn and are seeking donations t…" at bounding box center [392, 369] width 471 height 74
click at [242, 388] on textarea "Its that time of year where we were at the bus barn and are seeking donations t…" at bounding box center [392, 369] width 471 height 74
drag, startPoint x: 1083, startPoint y: 215, endPoint x: 1064, endPoint y: 535, distance: 320.6
click at [1062, 537] on div "KD Market Kwik Trip [PERSON_NAME] Bakery Bien Trucha Group [PERSON_NAME] Food S…" at bounding box center [1175, 393] width 523 height 379
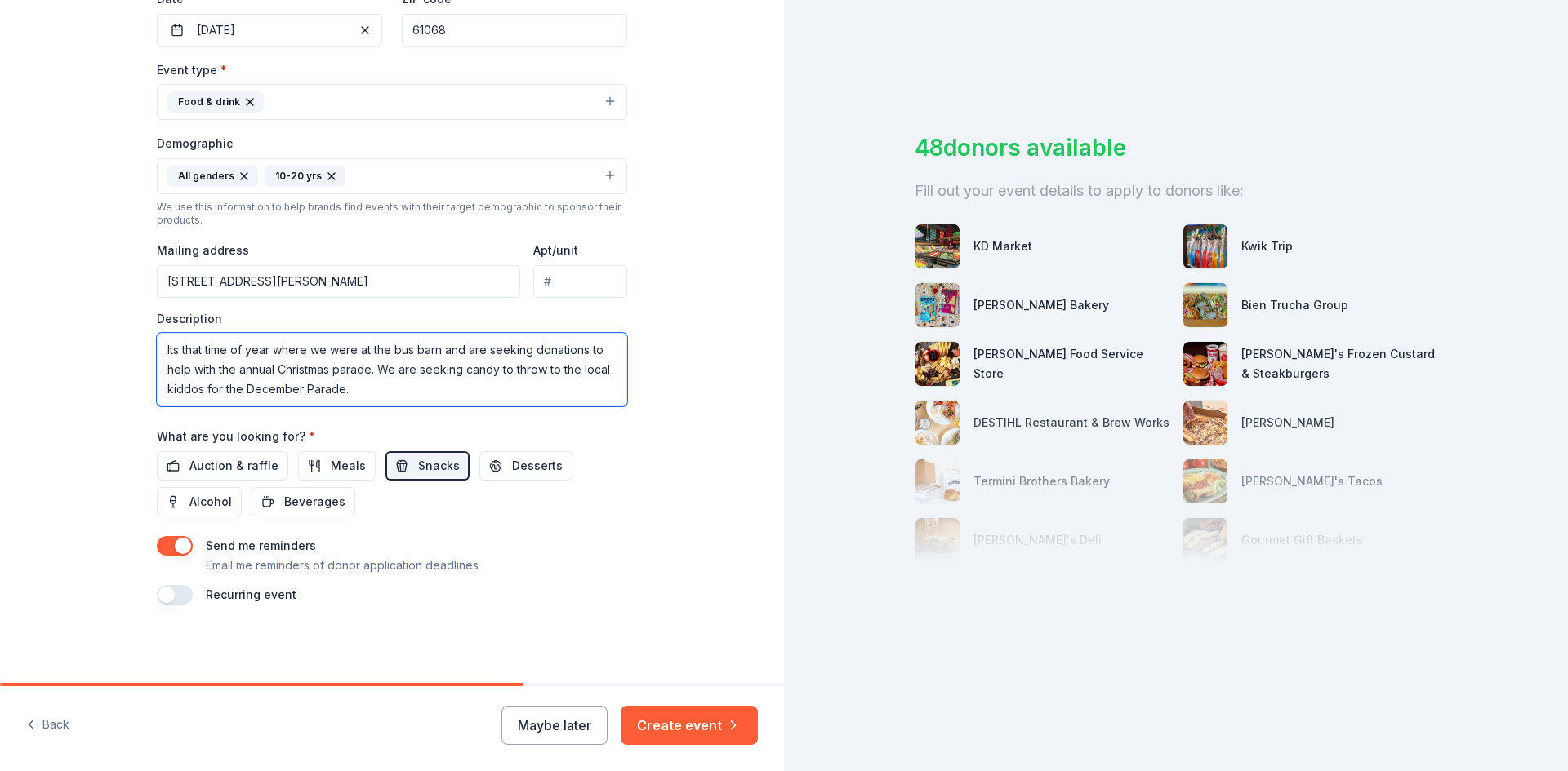
drag, startPoint x: 374, startPoint y: 383, endPoint x: 599, endPoint y: 422, distance: 228.4
click at [380, 386] on textarea "Its that time of year where we were at the bus barn and are seeking donations t…" at bounding box center [392, 369] width 471 height 74
drag, startPoint x: 176, startPoint y: 403, endPoint x: 639, endPoint y: 297, distance: 475.0
click at [639, 297] on div "Tell us about your event. We'll find in-kind donations you can apply for. Event…" at bounding box center [392, 139] width 523 height 1090
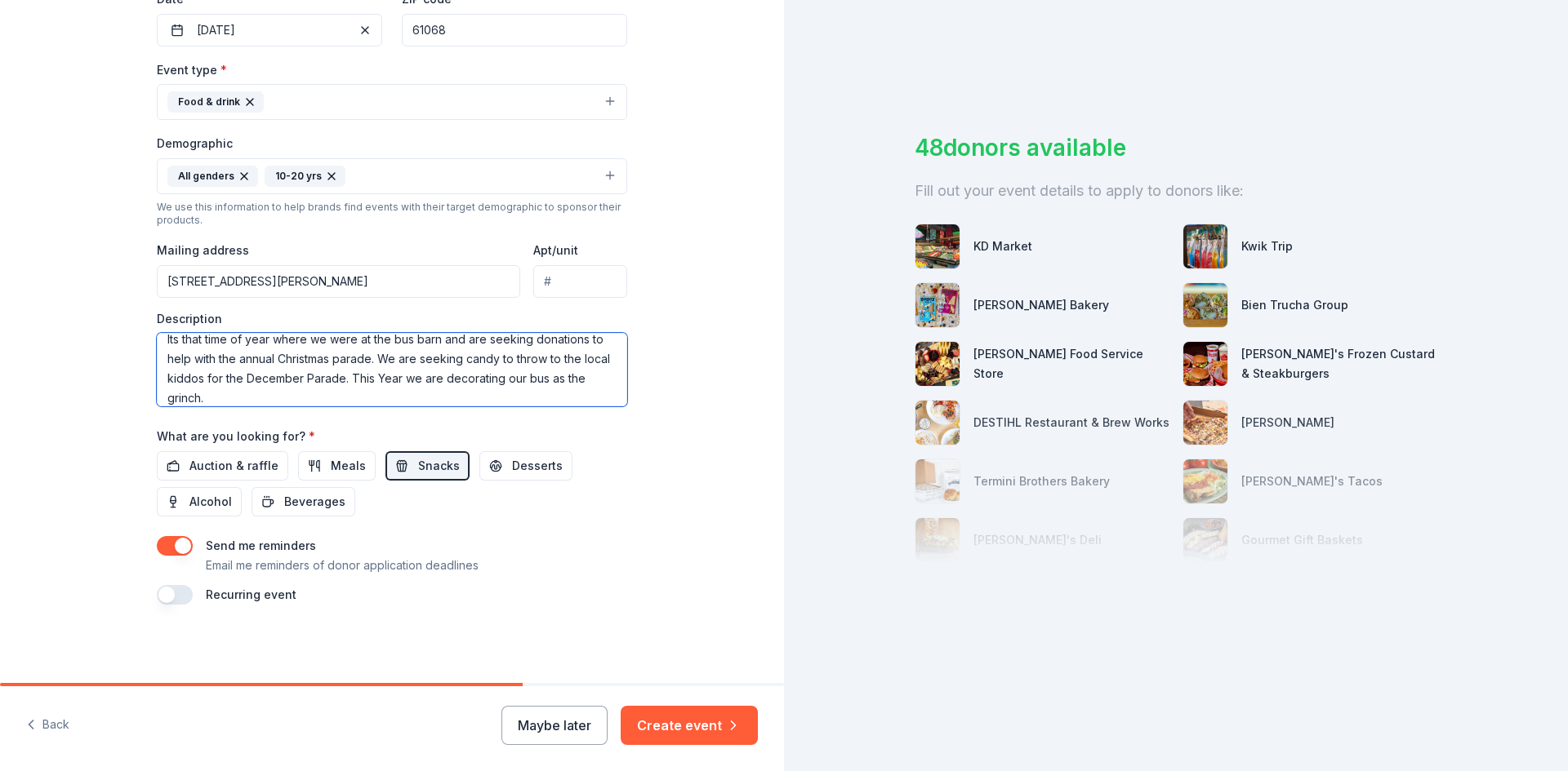
click at [211, 404] on textarea "Its that time of year where we were at the bus barn and are seeking donations t…" at bounding box center [392, 369] width 471 height 74
drag, startPoint x: 172, startPoint y: 400, endPoint x: 189, endPoint y: 406, distance: 18.0
click at [172, 401] on textarea "Its that time of year where we were at the bus barn and are seeking donations t…" at bounding box center [392, 369] width 471 height 74
click at [230, 394] on textarea "Its that time of year where we were at the bus barn and are seeking donations t…" at bounding box center [392, 369] width 471 height 74
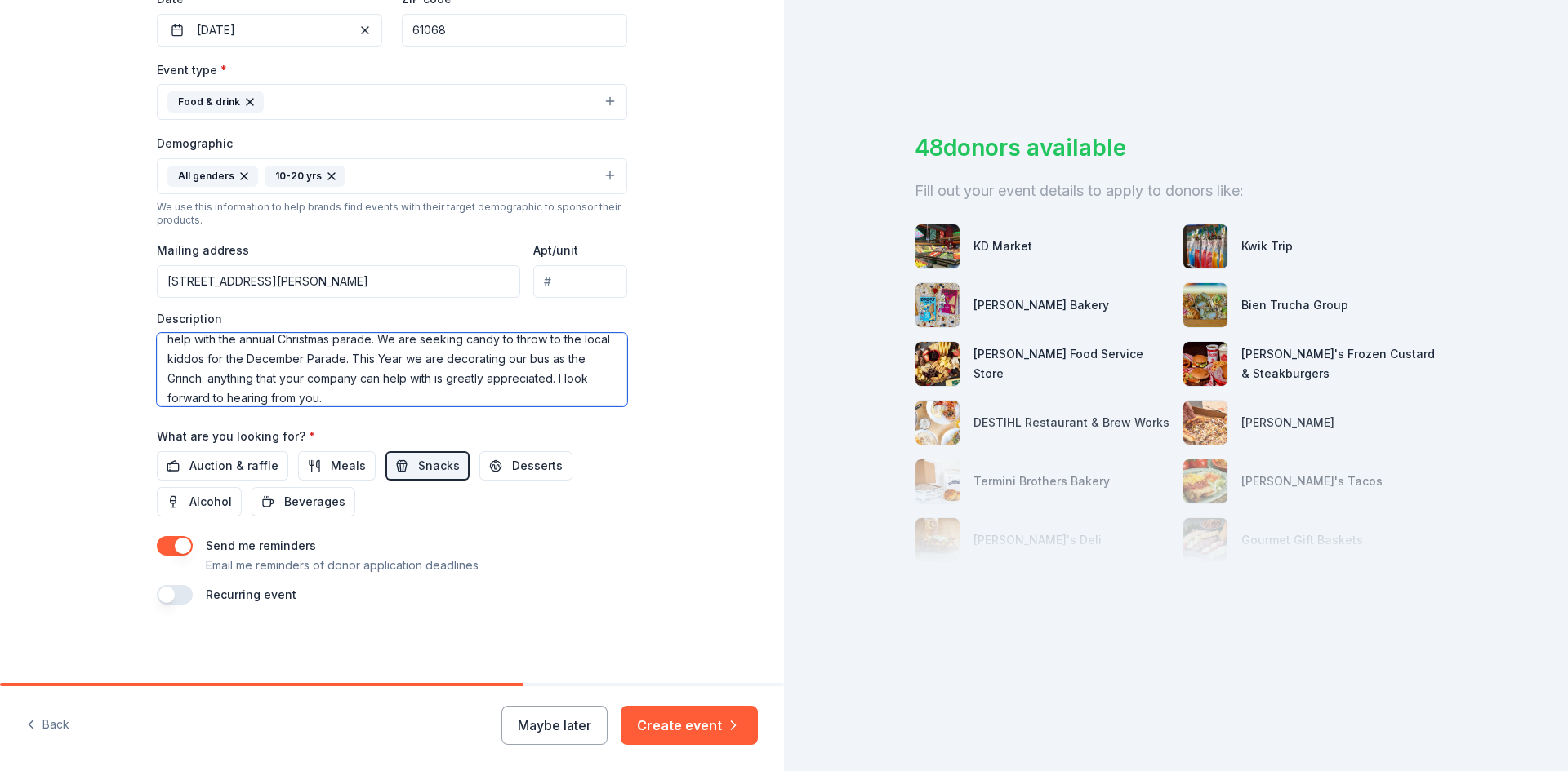
click at [562, 376] on textarea "Its that time of year where we were at the bus barn and are seeking donations t…" at bounding box center [392, 369] width 471 height 74
drag, startPoint x: 596, startPoint y: 394, endPoint x: 663, endPoint y: 391, distance: 67.1
click at [603, 395] on textarea "Its that time of year where we were at the bus barn and are seeking donations t…" at bounding box center [392, 369] width 471 height 74
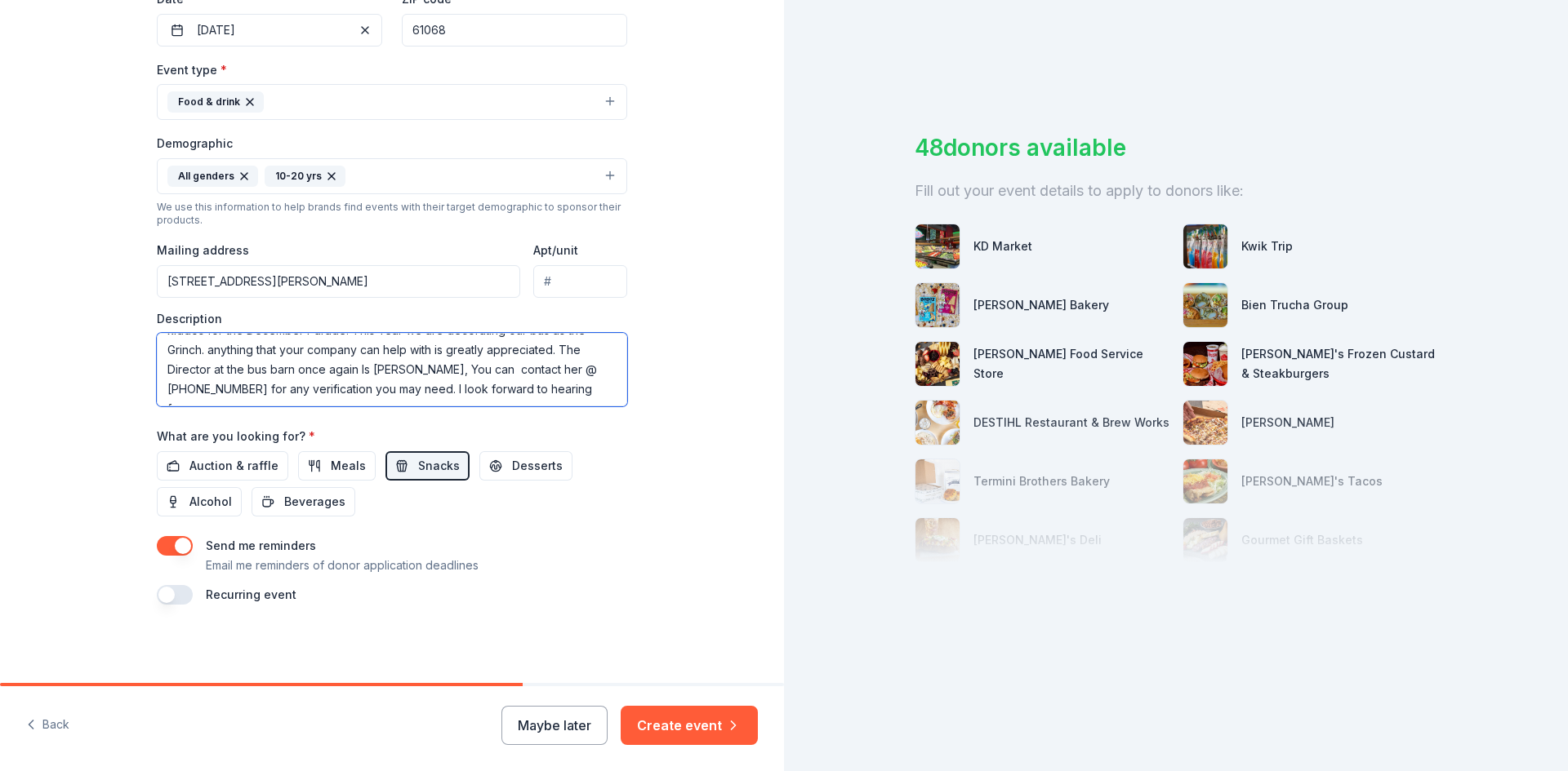
drag, startPoint x: 605, startPoint y: 397, endPoint x: 616, endPoint y: 395, distance: 11.2
click at [606, 397] on textarea "Its that time of year where we were at the bus barn and are seeking donations t…" at bounding box center [392, 369] width 471 height 74
click at [607, 396] on textarea "Its that time of year where we were at the bus barn and are seeking donations t…" at bounding box center [392, 369] width 471 height 74
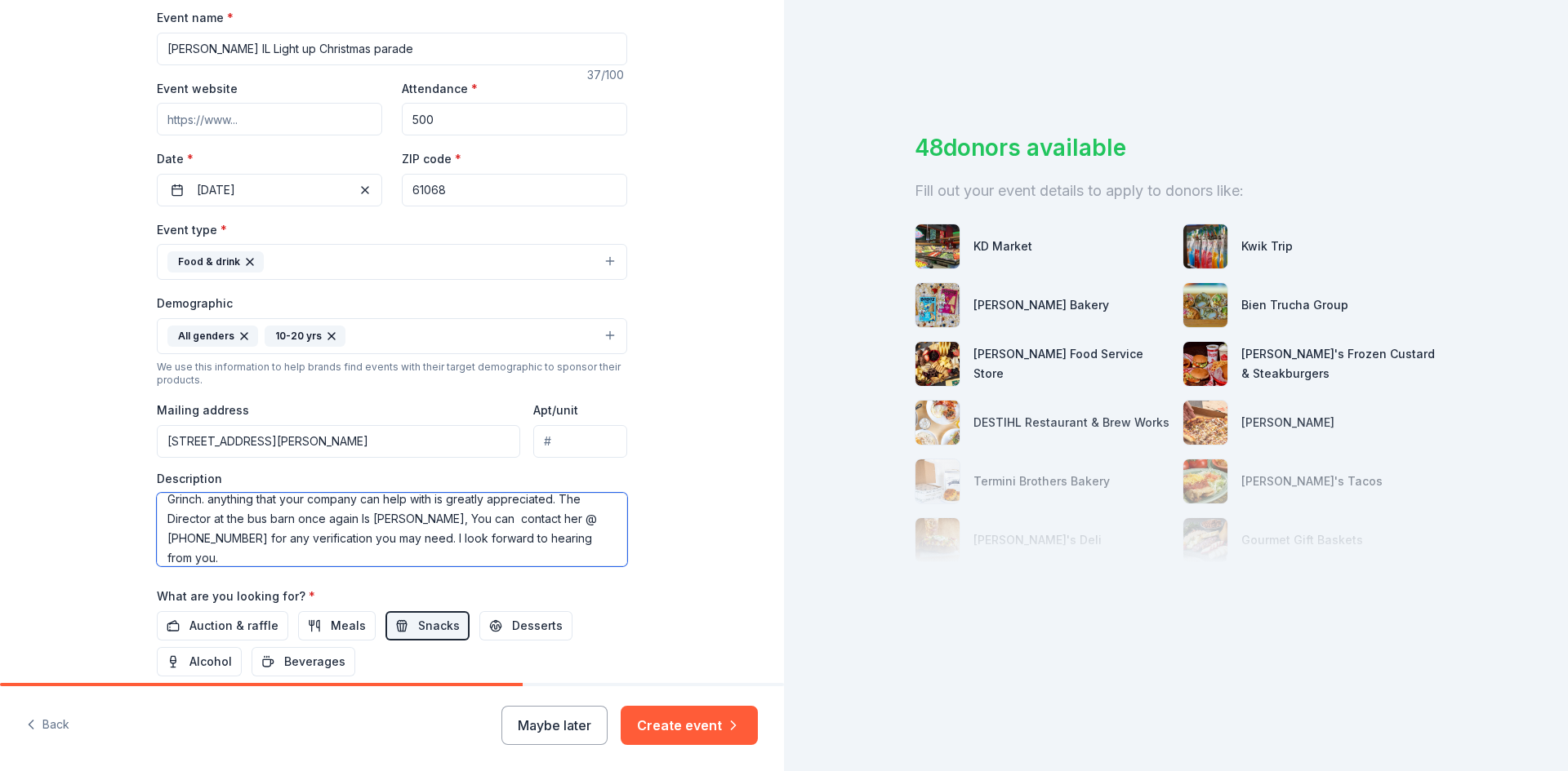
scroll to position [78, 0]
drag, startPoint x: 382, startPoint y: 541, endPoint x: 386, endPoint y: 548, distance: 8.1
click at [380, 551] on textarea "Its that time of year where we were at the bus barn and are seeking donations t…" at bounding box center [392, 529] width 471 height 74
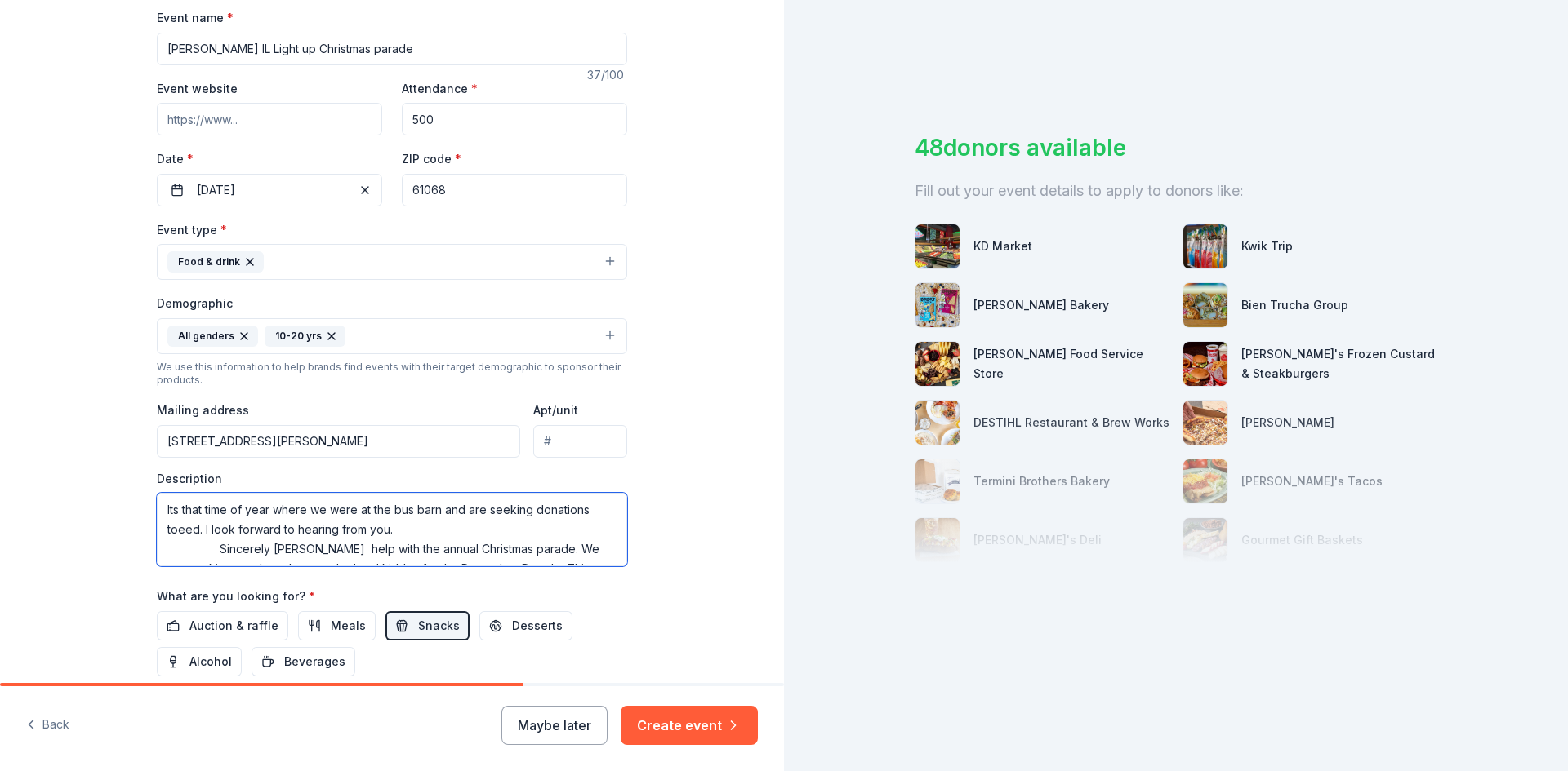
drag, startPoint x: 593, startPoint y: 518, endPoint x: 595, endPoint y: 501, distance: 17.1
click at [595, 501] on textarea "Its that time of year where we were at the bus barn and are seeking donations t…" at bounding box center [392, 529] width 471 height 74
click at [177, 513] on textarea "Its that time of year where we were at the bus barn and are seeking donations t…" at bounding box center [392, 529] width 471 height 74
click at [172, 514] on textarea "Its that time of year where we were at the bus barn and are seeking donations t…" at bounding box center [392, 529] width 471 height 74
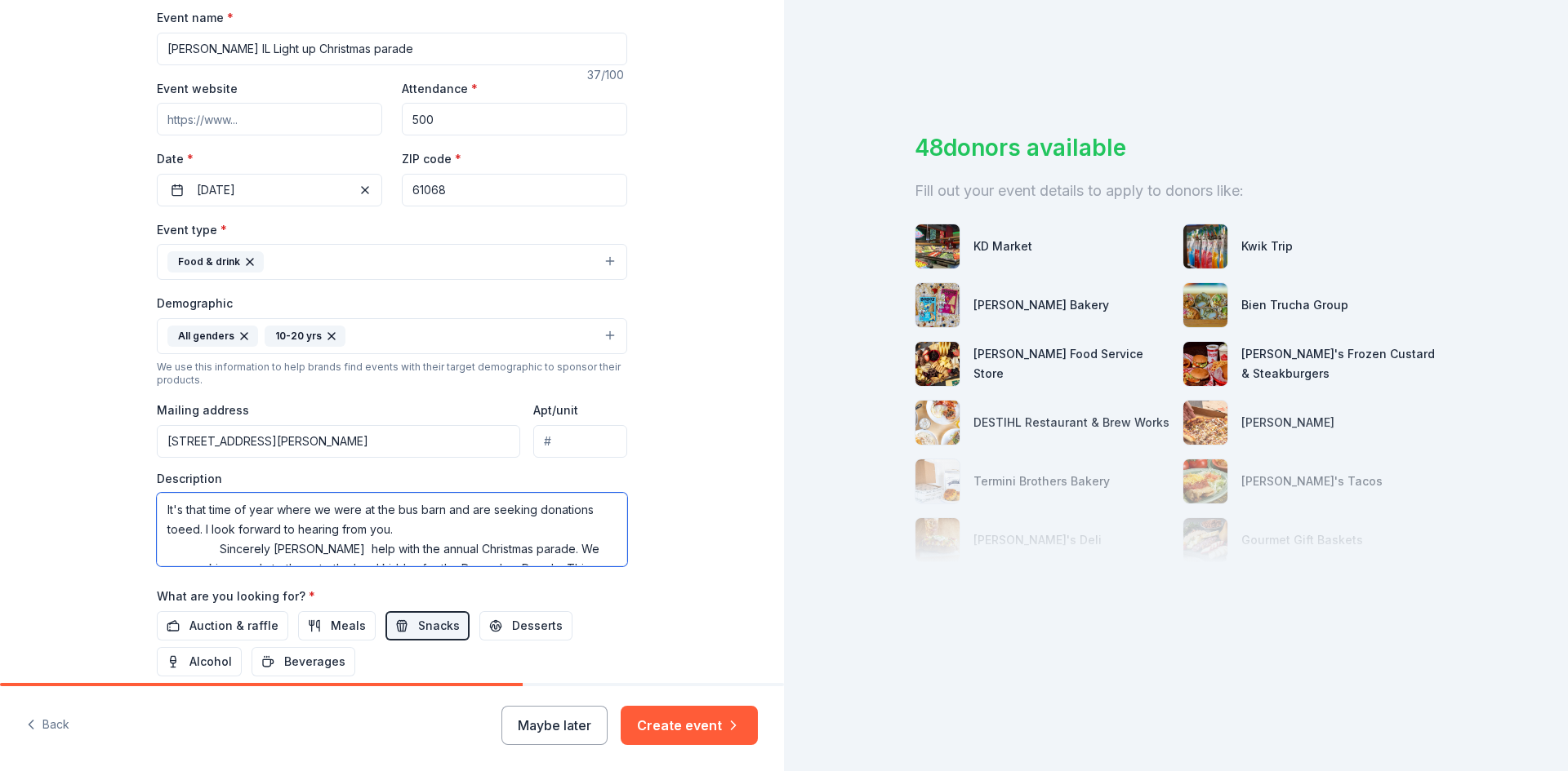
drag, startPoint x: 361, startPoint y: 514, endPoint x: 423, endPoint y: 502, distance: 63.2
click at [366, 513] on textarea "It's that time of year where we were at the bus barn and are seeking donations …" at bounding box center [392, 529] width 471 height 74
click at [179, 534] on textarea "It's that time of year where we here at the bus barn and are seeking donations …" at bounding box center [392, 529] width 471 height 74
click at [200, 530] on textarea "It's that time of year where we here at the bus barn and are seeking donations …" at bounding box center [392, 529] width 471 height 74
click at [351, 529] on textarea "It's that time of year where we here at the bus barn and are seeking donations …" at bounding box center [392, 529] width 471 height 74
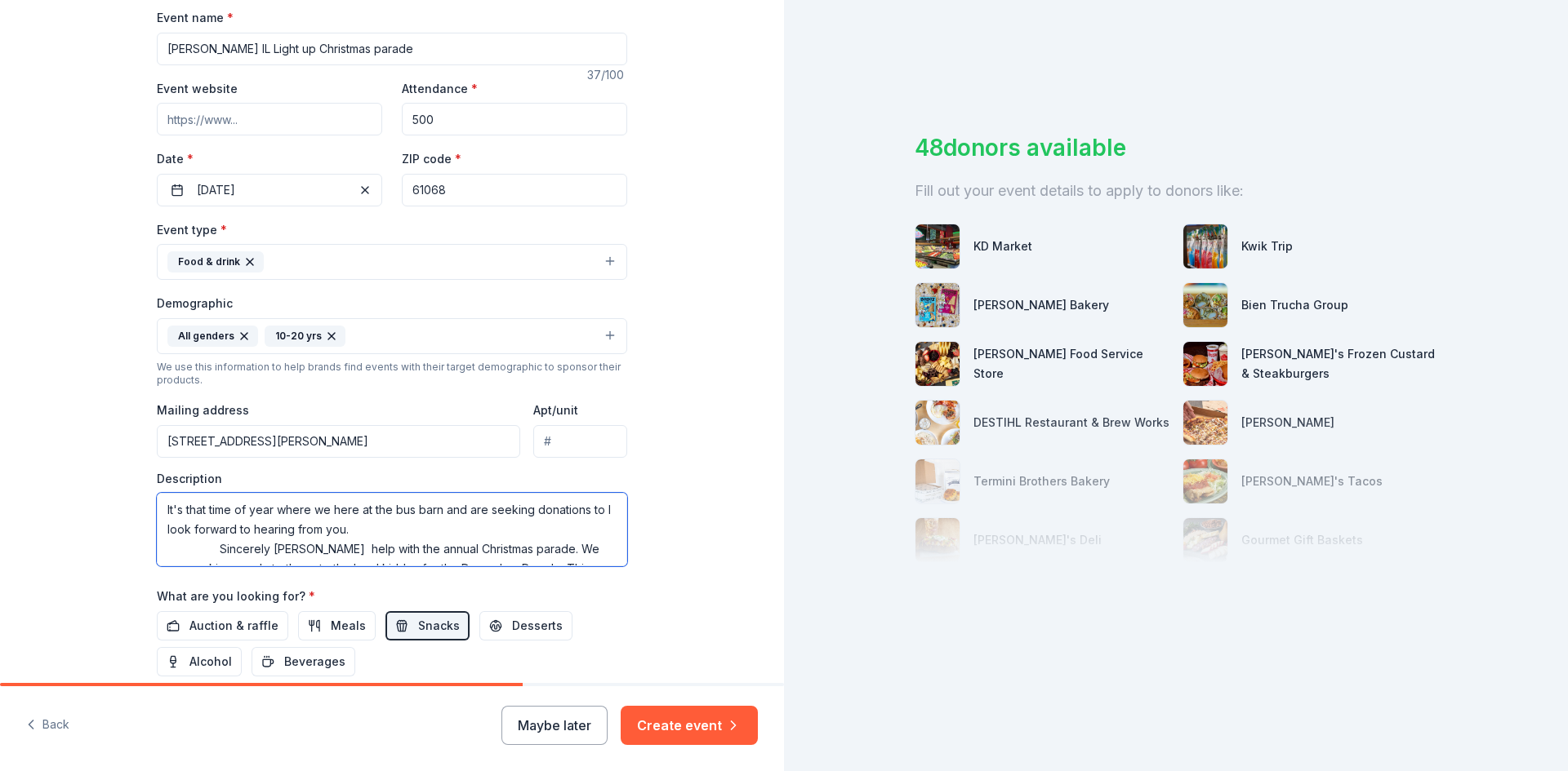
click at [352, 529] on textarea "It's that time of year where we here at the bus barn and are seeking donations …" at bounding box center [392, 529] width 471 height 74
drag, startPoint x: 294, startPoint y: 532, endPoint x: 231, endPoint y: 536, distance: 63.1
click at [248, 536] on textarea "It's that time of year where we here at the bus barn and are seeking donations …" at bounding box center [392, 529] width 471 height 74
click at [168, 533] on textarea "It's that time of year where we here at the bus barn and are seeking donations …" at bounding box center [392, 529] width 471 height 74
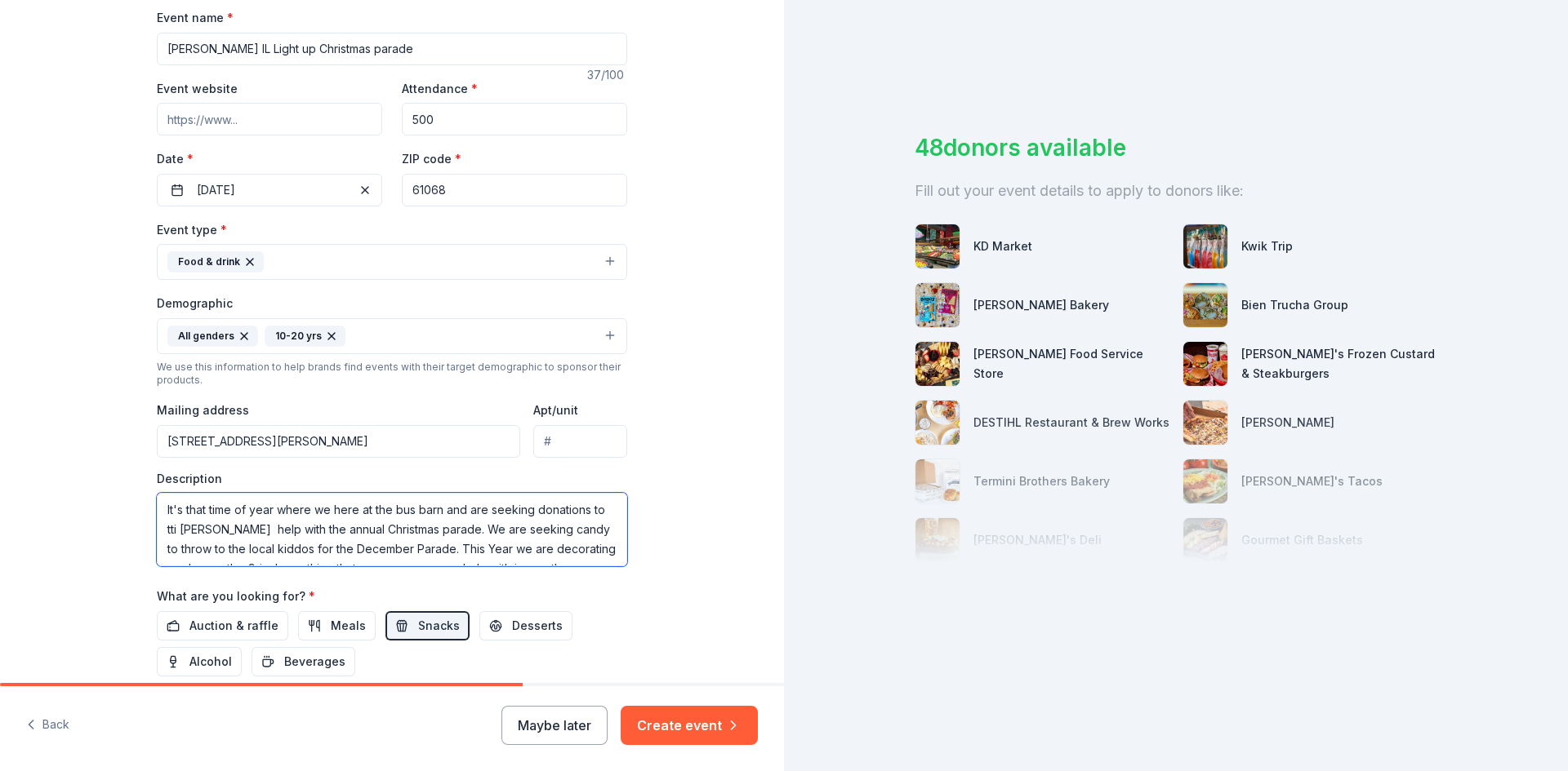
drag, startPoint x: 228, startPoint y: 532, endPoint x: 171, endPoint y: 535, distance: 57.1
click at [171, 535] on textarea "It's that time of year where we here at the bus barn and are seeking donations …" at bounding box center [392, 529] width 471 height 74
drag, startPoint x: 339, startPoint y: 513, endPoint x: 712, endPoint y: 252, distance: 455.2
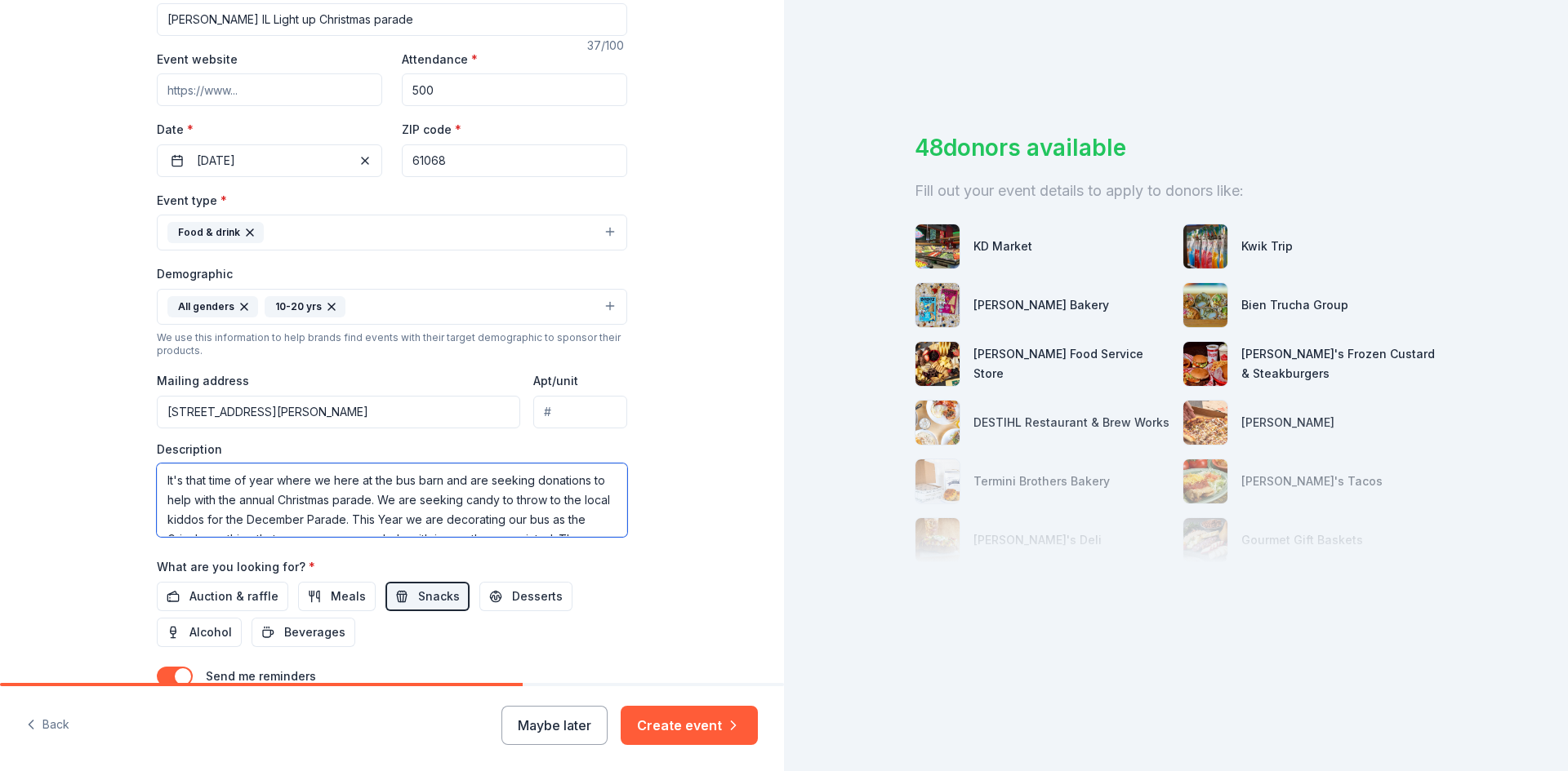
scroll to position [283, 0]
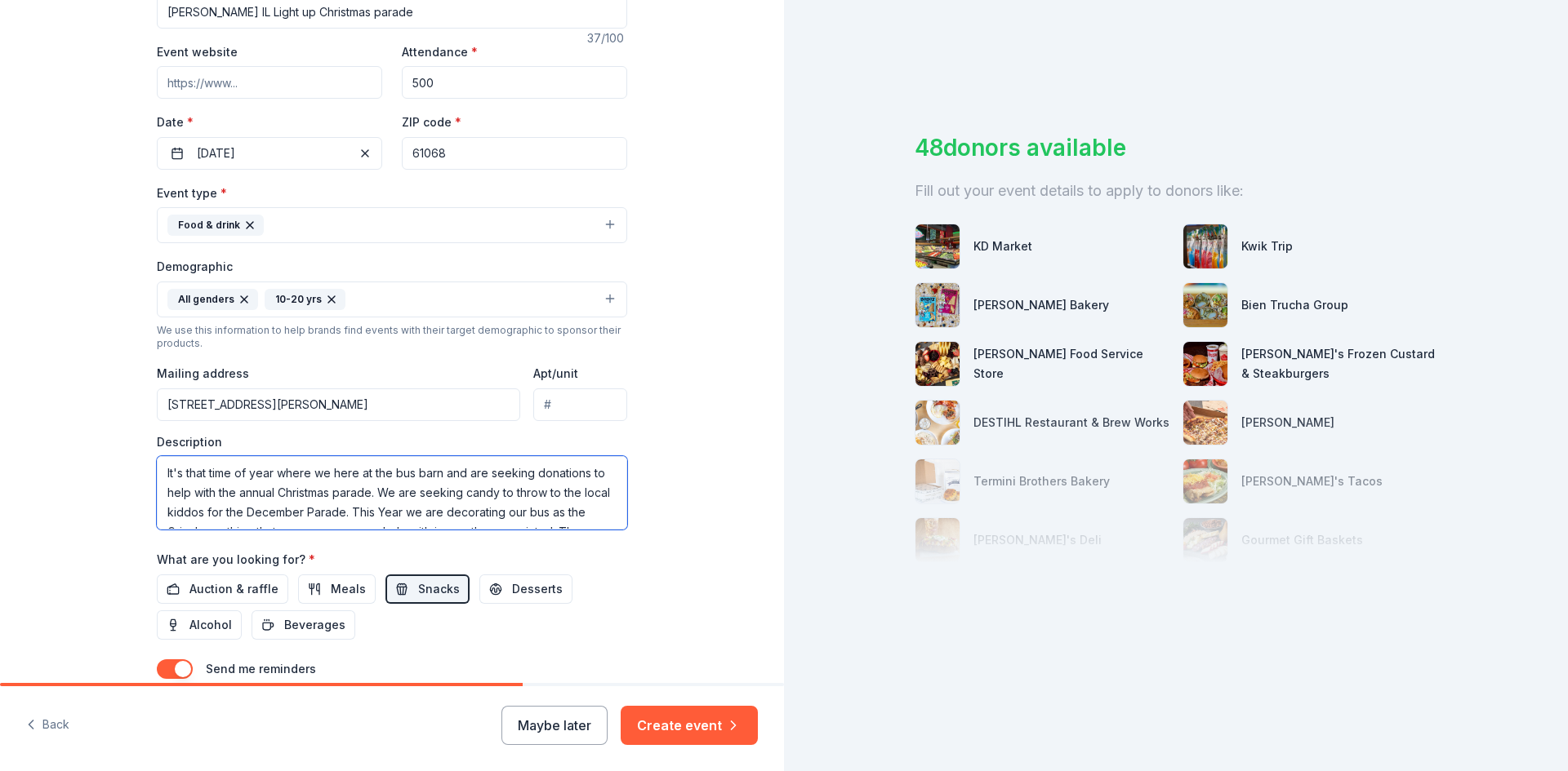
drag, startPoint x: 484, startPoint y: 481, endPoint x: 499, endPoint y: 470, distance: 18.6
click at [503, 463] on textarea "It's that time of year where we here at the bus barn and are seeking donations …" at bounding box center [392, 493] width 471 height 74
drag, startPoint x: 592, startPoint y: 516, endPoint x: 595, endPoint y: 501, distance: 15.3
click at [595, 501] on textarea "It's that time of year where we here at the bus barn and are seeking donations …" at bounding box center [392, 493] width 471 height 74
click at [591, 502] on textarea "It's that time of year where we here at the bus barn and are seeking donations …" at bounding box center [392, 493] width 471 height 74
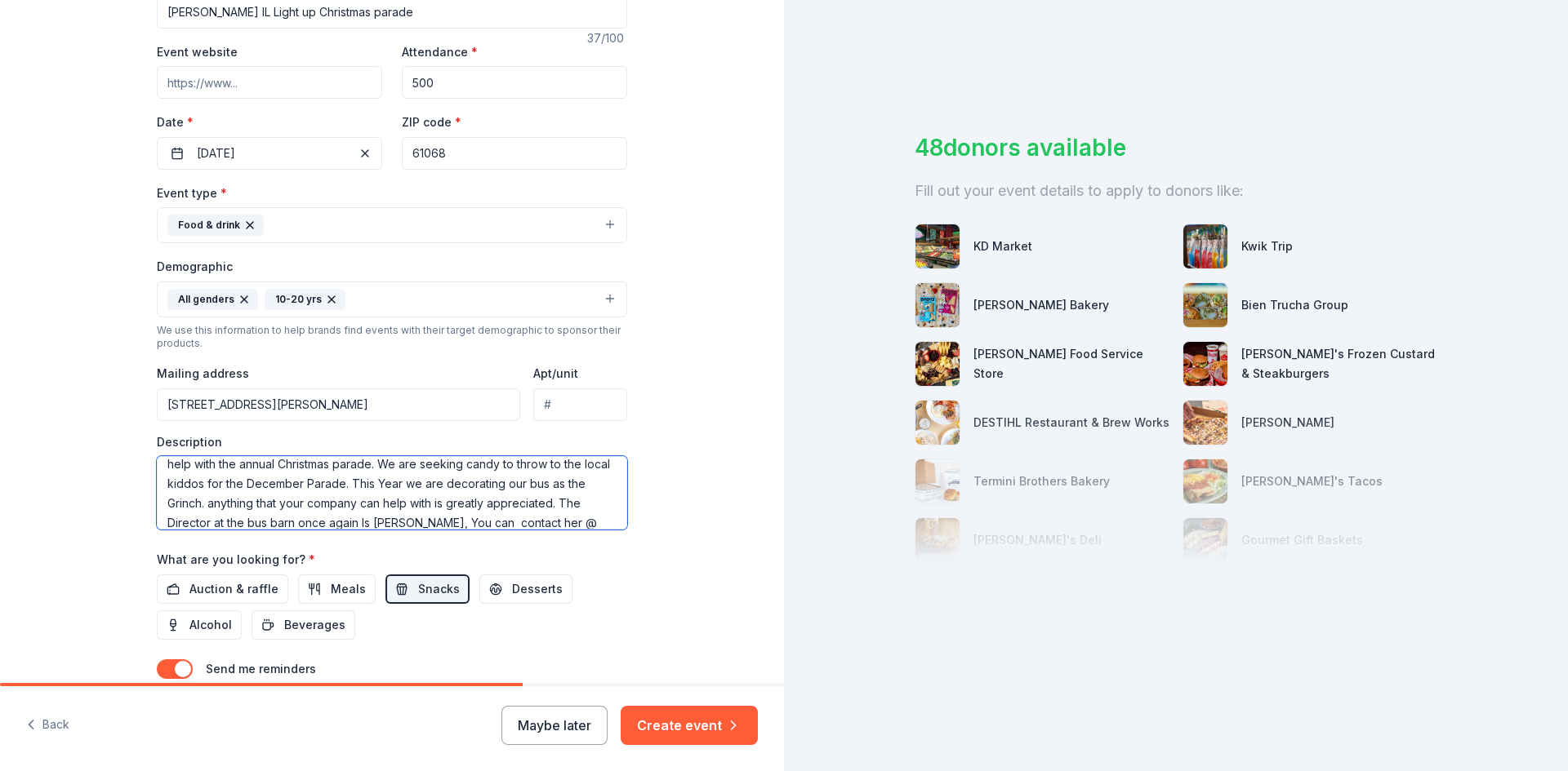
scroll to position [59, 0]
click at [594, 507] on textarea "It's that time of year where we here at the bus barn and are seeking donations …" at bounding box center [392, 493] width 471 height 74
click at [610, 472] on textarea "It's that time of year where we here at the bus barn and are seeking donations …" at bounding box center [392, 493] width 471 height 74
click at [615, 464] on textarea "It's that time of year where we here at the bus barn and are seeking donations …" at bounding box center [392, 493] width 471 height 74
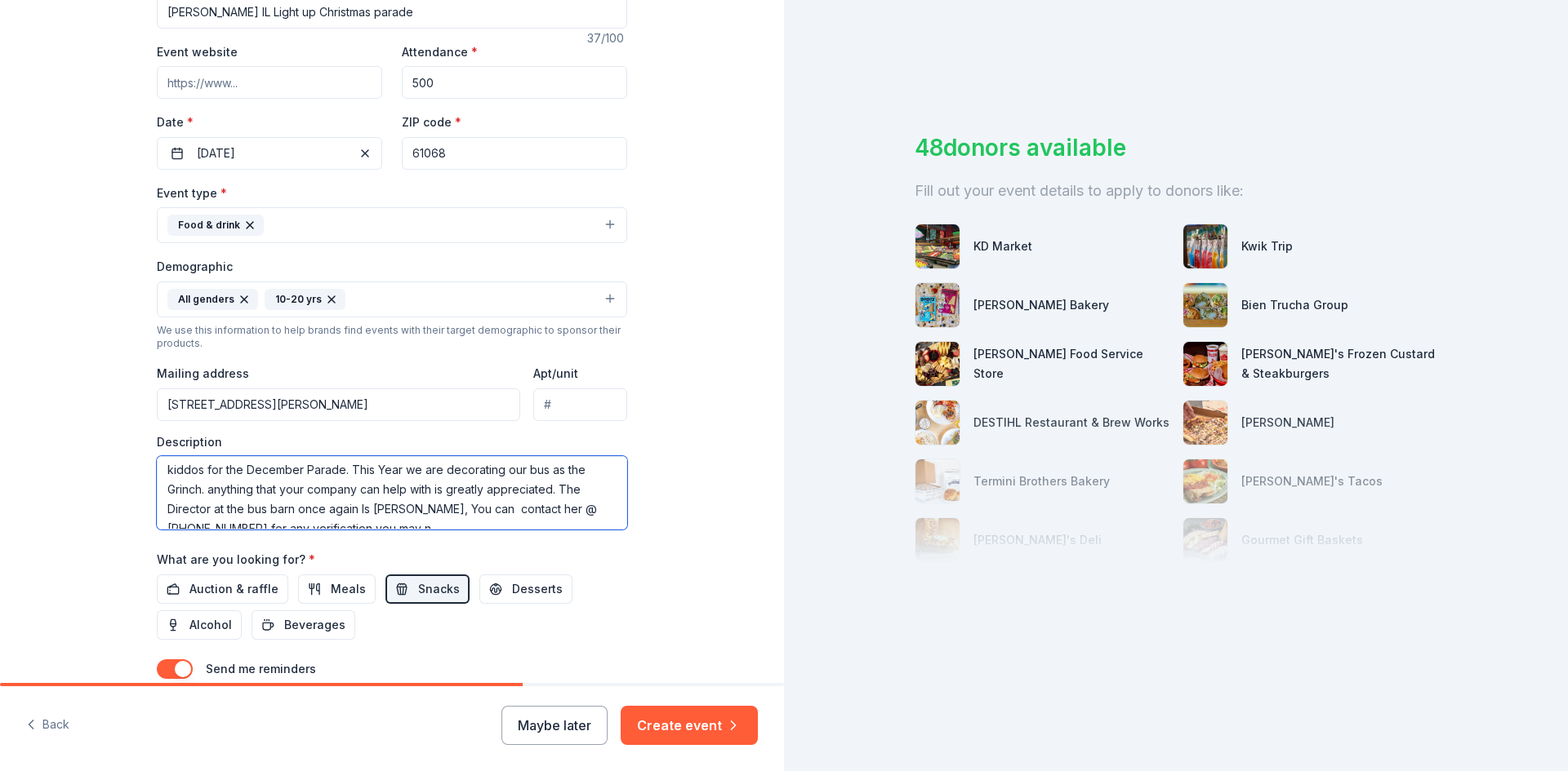
click at [216, 490] on textarea "It's that time of year where we here at the bus barn and are seeking donations …" at bounding box center [392, 493] width 471 height 74
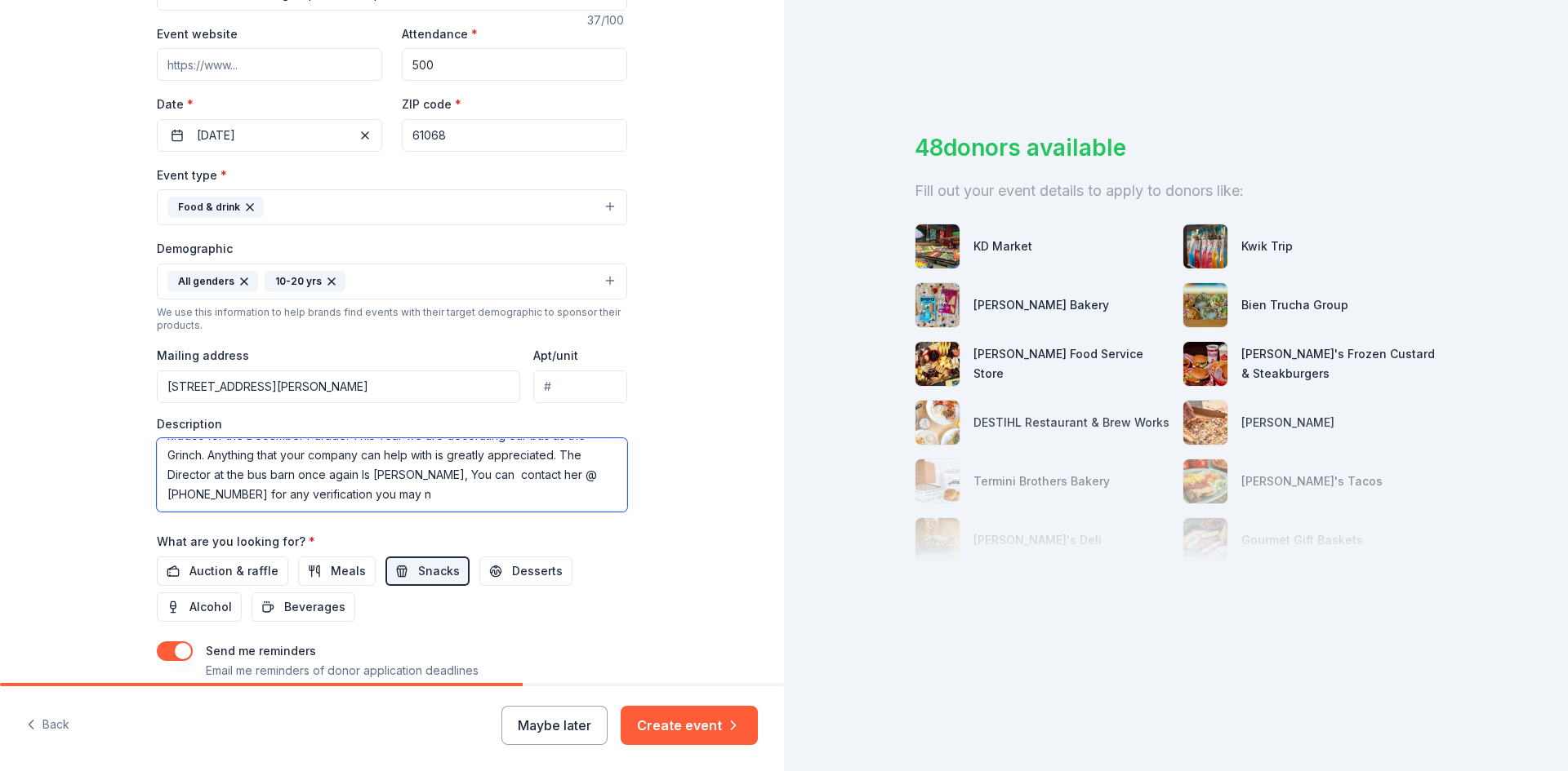
scroll to position [302, 0]
click at [400, 498] on textarea "It's that time of year where we here at the bus barn and are seeking donations …" at bounding box center [392, 474] width 471 height 74
click at [212, 505] on textarea "It's that time of year where we here at the bus barn and are seeking donations …" at bounding box center [392, 474] width 471 height 74
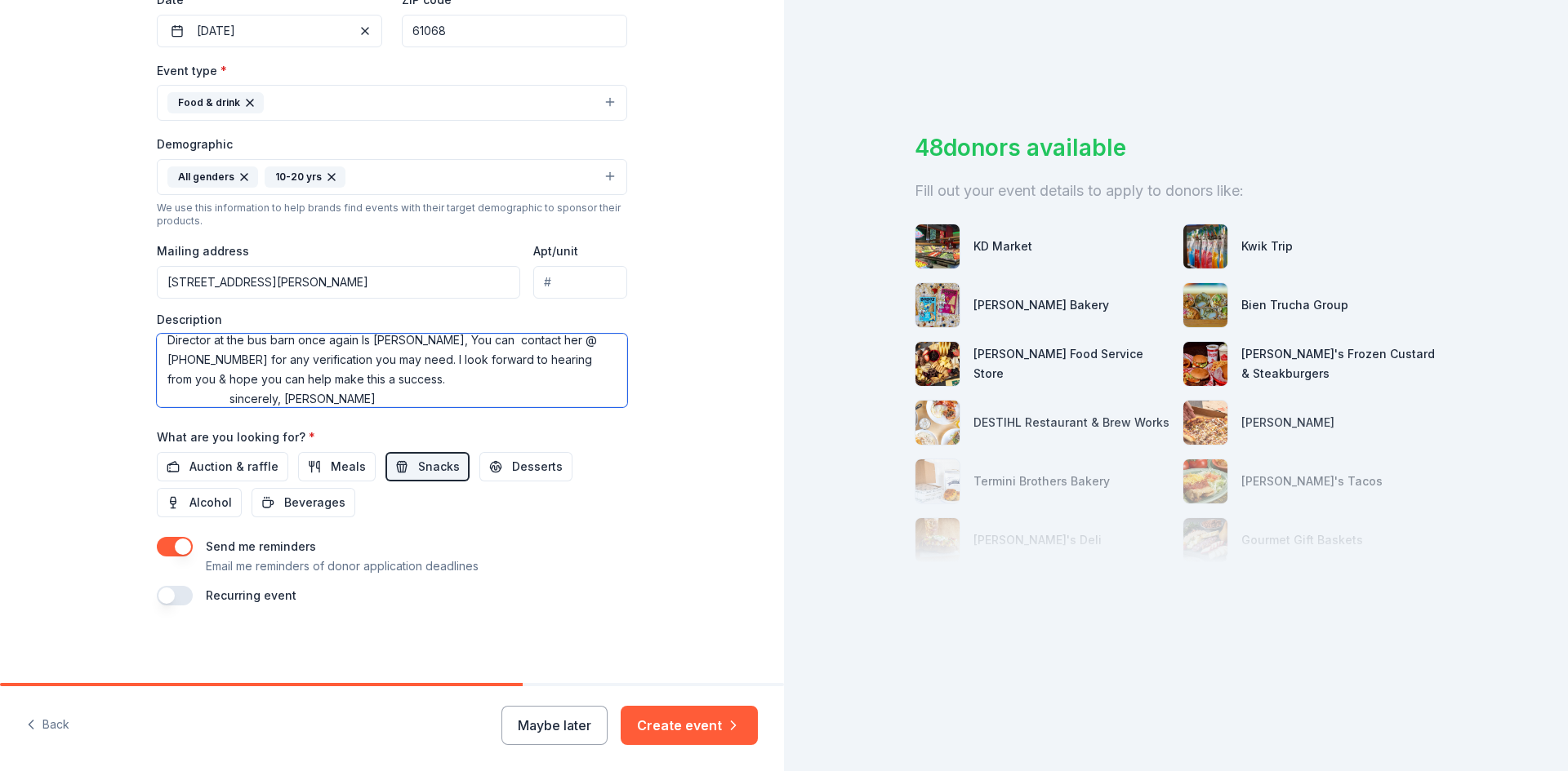
scroll to position [406, 0]
type textarea "It's that time of year where we here at the bus barn and are seeking donations …"
click at [693, 729] on button "Create event" at bounding box center [689, 725] width 137 height 39
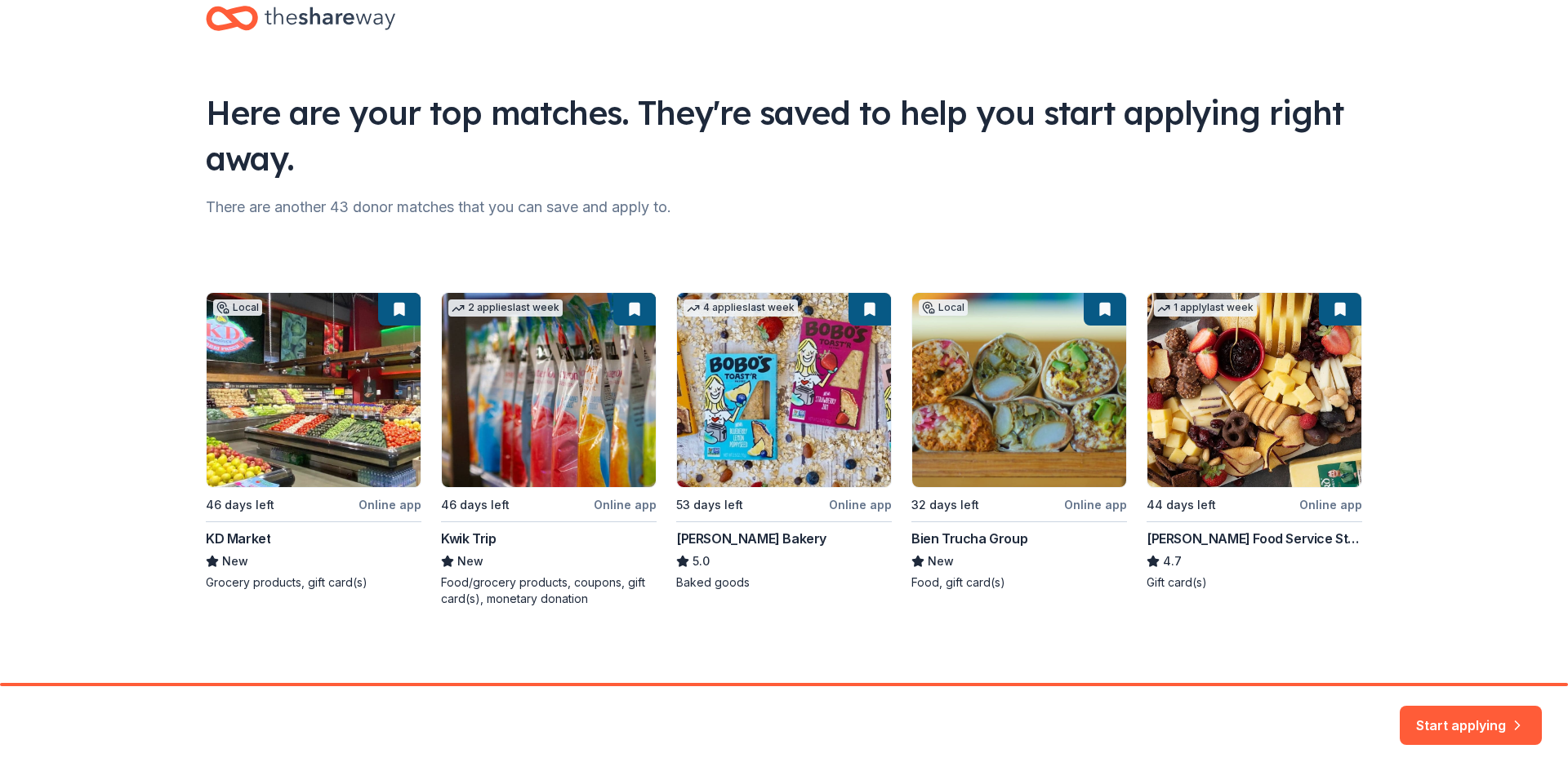
scroll to position [42, 0]
